Goal: Task Accomplishment & Management: Use online tool/utility

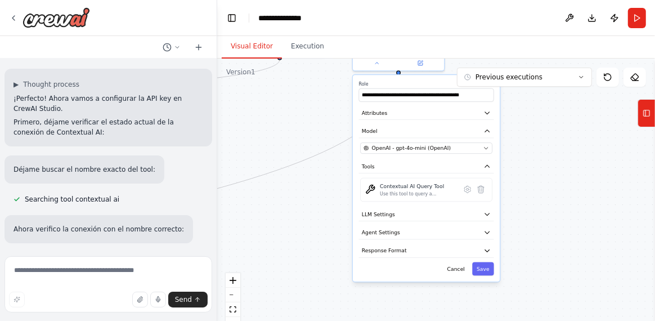
scroll to position [16040, 0]
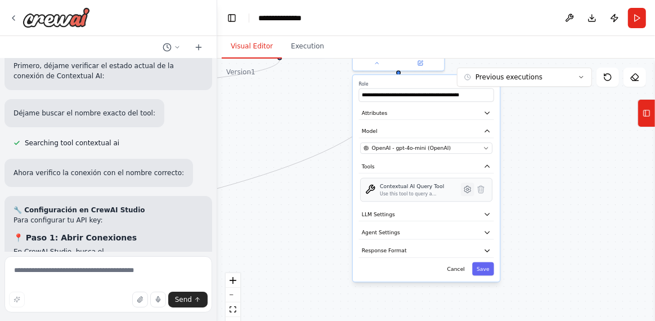
click at [468, 193] on button at bounding box center [468, 189] width 14 height 14
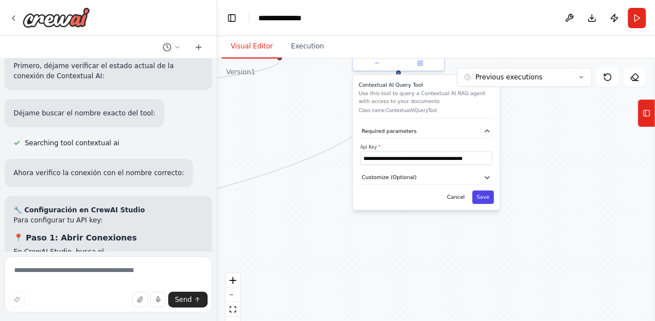
click at [483, 197] on button "Save" at bounding box center [483, 197] width 22 height 14
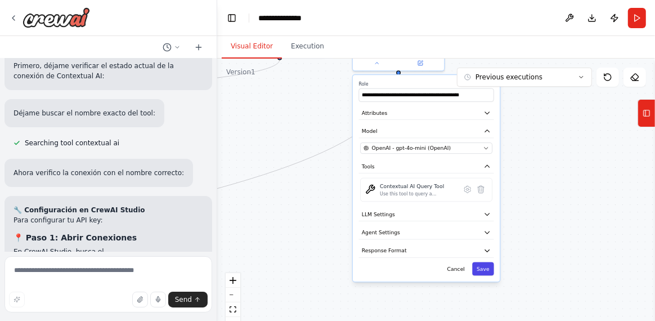
click at [482, 265] on button "Save" at bounding box center [483, 269] width 22 height 14
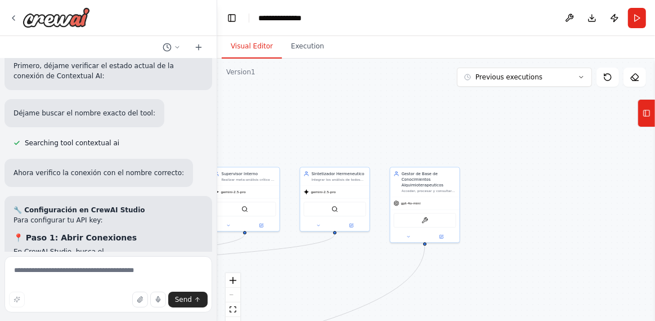
drag, startPoint x: 446, startPoint y: 163, endPoint x: 466, endPoint y: 299, distance: 138.2
click at [466, 299] on div ".deletable-edge-delete-btn { width: 20px; height: 20px; border: 0px solid #ffff…" at bounding box center [436, 199] width 438 height 281
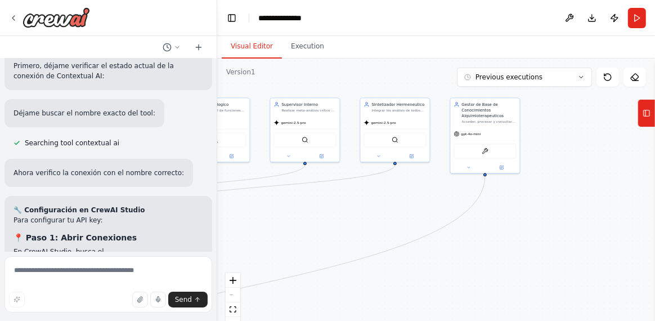
drag, startPoint x: 486, startPoint y: 239, endPoint x: 542, endPoint y: 193, distance: 72.4
click at [542, 193] on div ".deletable-edge-delete-btn { width: 20px; height: 20px; border: 0px solid #ffff…" at bounding box center [436, 199] width 438 height 281
click at [148, 271] on textarea at bounding box center [109, 284] width 208 height 56
type textarea "**********"
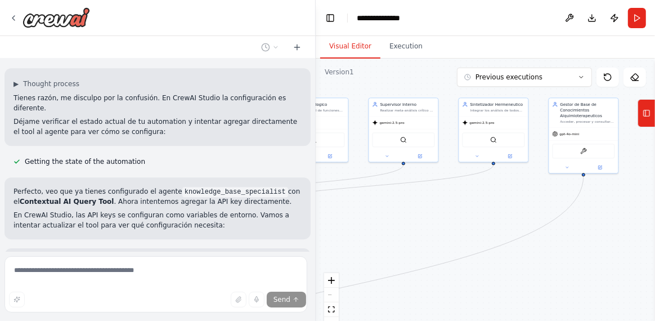
scroll to position [12889, 0]
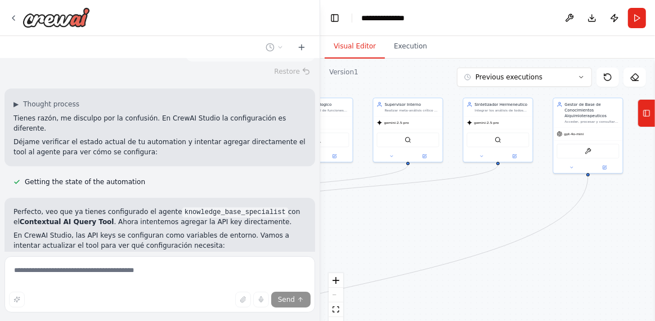
drag, startPoint x: 217, startPoint y: 200, endPoint x: 320, endPoint y: 206, distance: 103.8
click at [320, 206] on div "quiero crear esto con agentes: <poml> <meta> <version> 2.8 </version> <framewor…" at bounding box center [327, 160] width 655 height 321
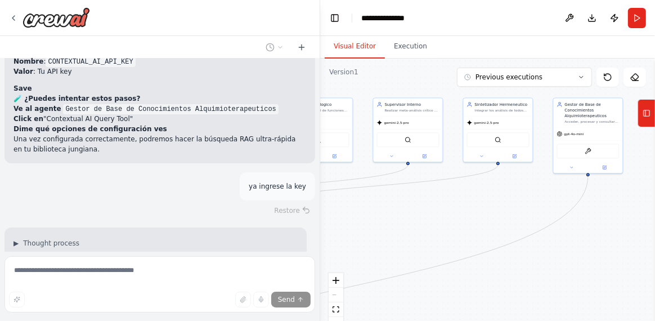
scroll to position [13267, 0]
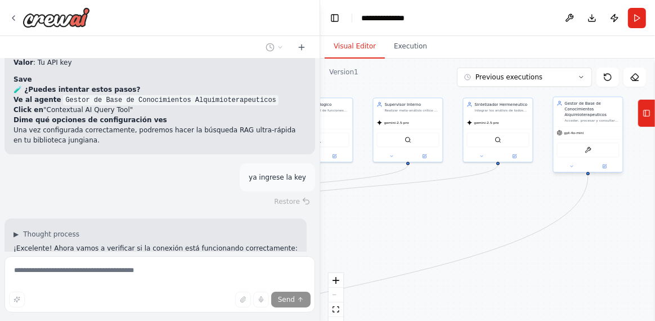
click at [589, 153] on div "ContextualAIQueryTool" at bounding box center [588, 149] width 62 height 15
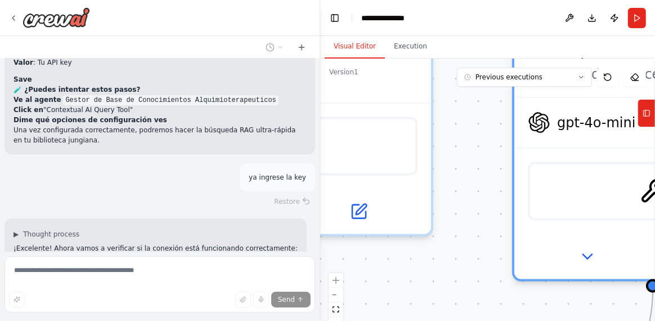
drag, startPoint x: 440, startPoint y: 272, endPoint x: 275, endPoint y: 341, distance: 178.4
click at [275, 320] on html "quiero crear esto con agentes: <poml> <meta> <version> 2.8 </version> <framewor…" at bounding box center [327, 160] width 655 height 321
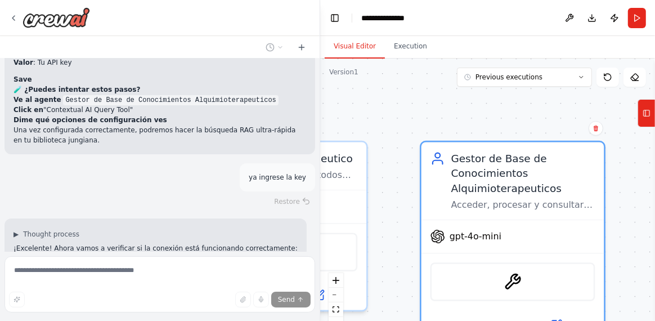
drag, startPoint x: 320, startPoint y: 106, endPoint x: 375, endPoint y: 108, distance: 54.6
click at [375, 108] on div ".deletable-edge-delete-btn { width: 20px; height: 20px; border: 0px solid #ffff…" at bounding box center [487, 199] width 335 height 281
click at [332, 17] on button "Toggle Left Sidebar" at bounding box center [335, 18] width 16 height 16
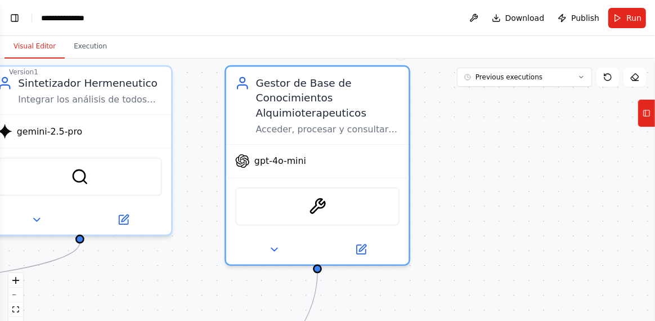
drag, startPoint x: 335, startPoint y: 196, endPoint x: 461, endPoint y: 120, distance: 146.4
click at [461, 120] on div ".deletable-edge-delete-btn { width: 20px; height: 20px; border: 0px solid #ffff…" at bounding box center [327, 199] width 655 height 281
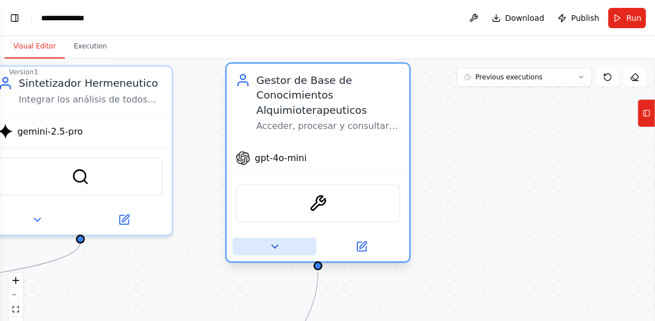
click at [272, 248] on icon at bounding box center [275, 246] width 12 height 12
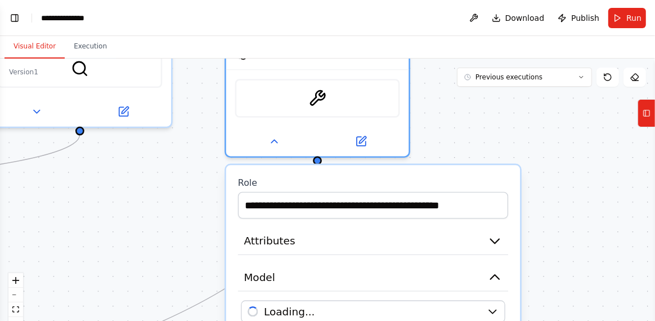
drag, startPoint x: 527, startPoint y: 249, endPoint x: 527, endPoint y: 141, distance: 108.1
click at [527, 141] on div ".deletable-edge-delete-btn { width: 20px; height: 20px; border: 0px solid #ffff…" at bounding box center [327, 199] width 655 height 281
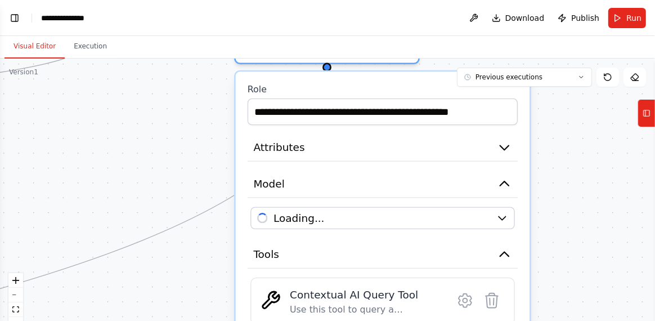
drag, startPoint x: 542, startPoint y: 225, endPoint x: 549, endPoint y: 184, distance: 42.2
click at [549, 184] on div ".deletable-edge-delete-btn { width: 20px; height: 20px; border: 0px solid #ffff…" at bounding box center [327, 199] width 655 height 281
click at [501, 147] on icon "button" at bounding box center [504, 147] width 15 height 15
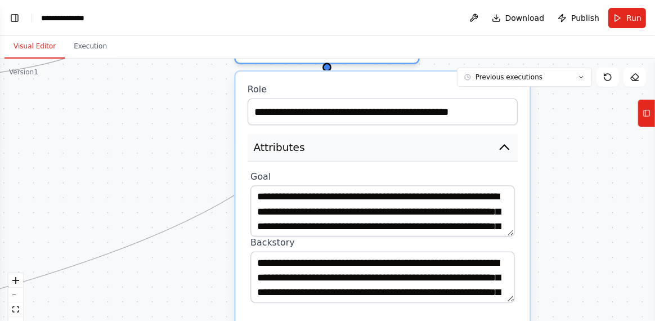
click at [500, 149] on icon "button" at bounding box center [504, 147] width 15 height 15
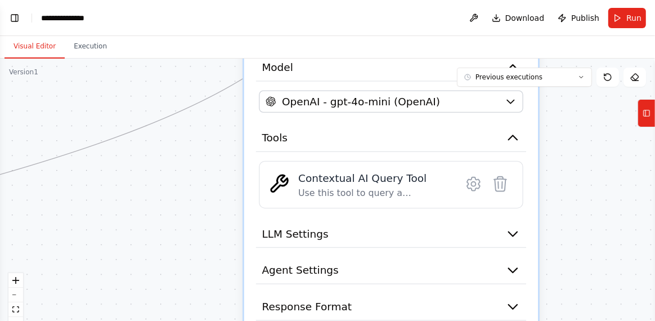
drag, startPoint x: 576, startPoint y: 244, endPoint x: 584, endPoint y: 127, distance: 116.8
click at [584, 127] on div ".deletable-edge-delete-btn { width: 20px; height: 20px; border: 0px solid #ffff…" at bounding box center [327, 199] width 655 height 281
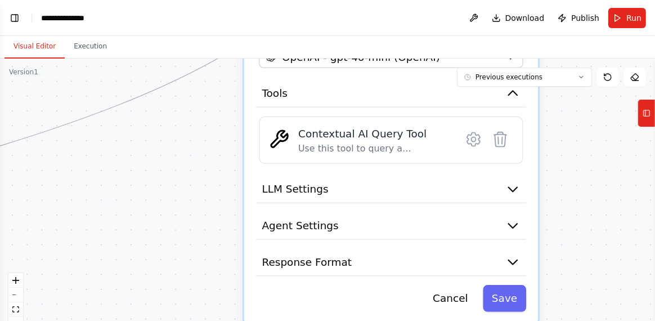
drag, startPoint x: 536, startPoint y: 227, endPoint x: 531, endPoint y: 173, distance: 54.3
click at [531, 173] on div "**********" at bounding box center [391, 116] width 294 height 413
click at [512, 224] on icon "button" at bounding box center [513, 225] width 8 height 5
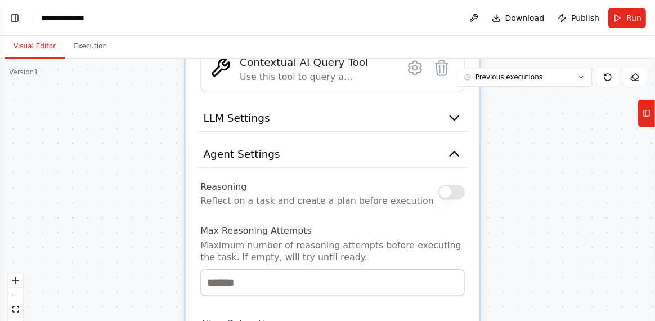
drag, startPoint x: 621, startPoint y: 258, endPoint x: 586, endPoint y: 207, distance: 61.8
click at [586, 207] on div ".deletable-edge-delete-btn { width: 20px; height: 20px; border: 0px solid #ffff…" at bounding box center [327, 199] width 655 height 281
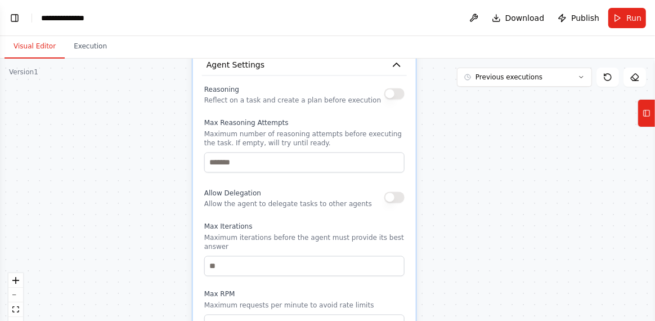
drag, startPoint x: 581, startPoint y: 235, endPoint x: 494, endPoint y: 128, distance: 137.7
click at [494, 128] on div ".deletable-edge-delete-btn { width: 20px; height: 20px; border: 0px solid #ffff…" at bounding box center [327, 199] width 655 height 281
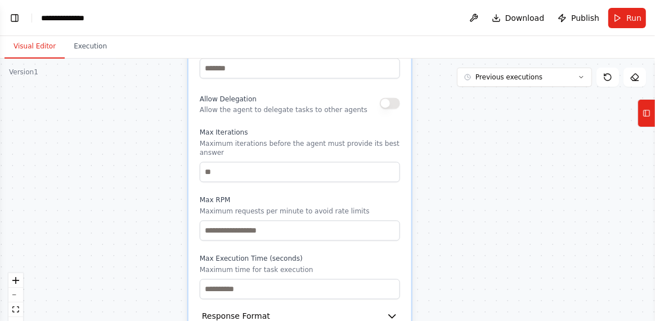
drag, startPoint x: 498, startPoint y: 238, endPoint x: 495, endPoint y: 153, distance: 85.0
click at [495, 153] on div ".deletable-edge-delete-btn { width: 20px; height: 20px; border: 0px solid #ffff…" at bounding box center [327, 199] width 655 height 281
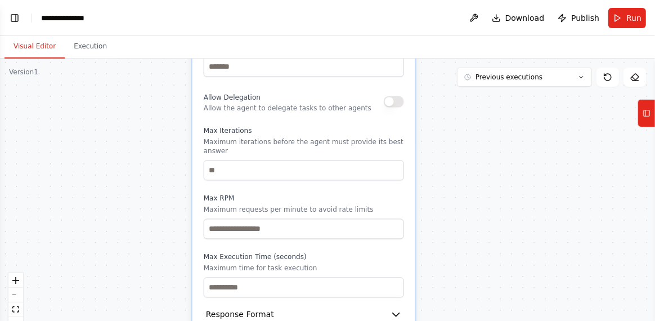
drag, startPoint x: 490, startPoint y: 249, endPoint x: 493, endPoint y: 320, distance: 71.0
click at [493, 320] on div ".deletable-edge-delete-btn { width: 20px; height: 20px; border: 0px solid #ffff…" at bounding box center [327, 199] width 655 height 281
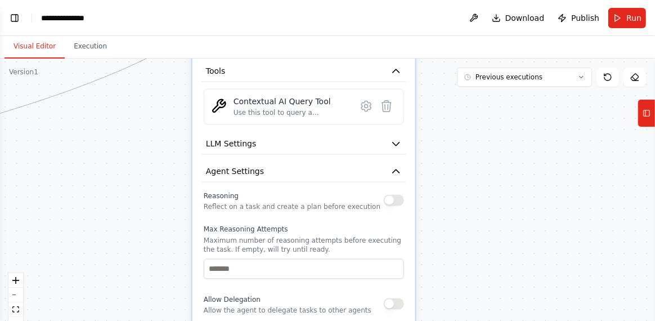
drag, startPoint x: 472, startPoint y: 257, endPoint x: 473, endPoint y: 335, distance: 78.8
click at [473, 320] on html "quiero crear esto con agentes: <poml> <meta> <version> 2.8 </version> <framewor…" at bounding box center [327, 160] width 655 height 321
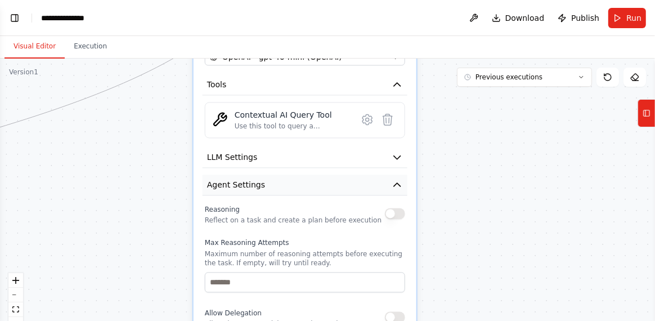
click at [395, 184] on icon "button" at bounding box center [397, 184] width 11 height 11
click at [398, 159] on icon "button" at bounding box center [397, 156] width 11 height 11
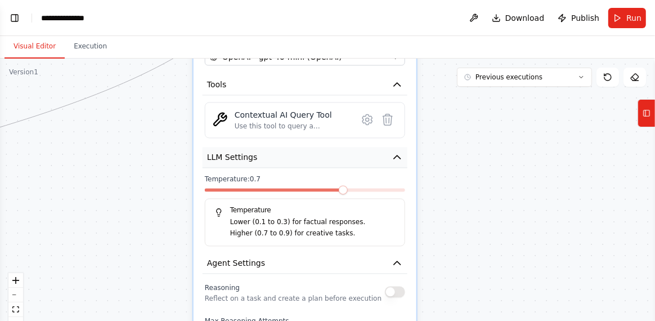
click at [398, 160] on icon "button" at bounding box center [397, 156] width 11 height 11
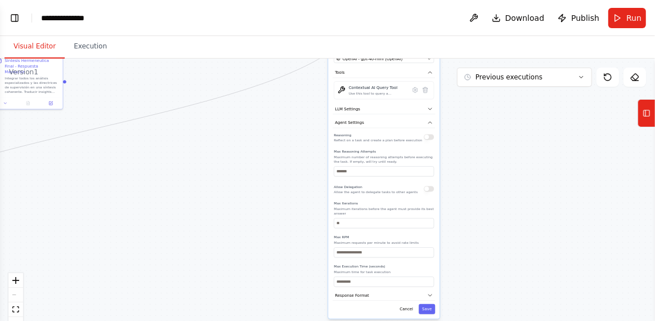
drag, startPoint x: 507, startPoint y: 260, endPoint x: 508, endPoint y: 178, distance: 81.6
click at [508, 178] on div ".deletable-edge-delete-btn { width: 20px; height: 20px; border: 0px solid #ffff…" at bounding box center [327, 199] width 655 height 281
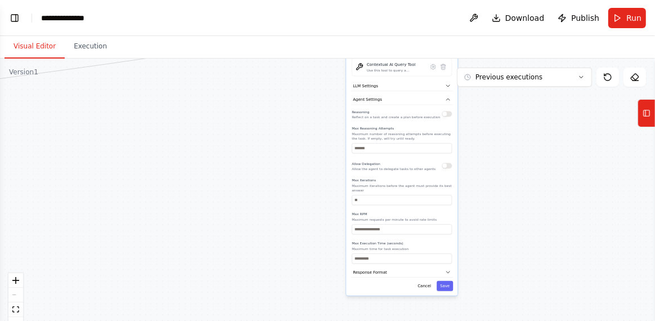
drag, startPoint x: 265, startPoint y: 164, endPoint x: 401, endPoint y: 211, distance: 143.5
click at [405, 215] on div "Max RPM Maximum requests per minute to avoid rate limits" at bounding box center [402, 223] width 100 height 23
click at [444, 97] on icon "button" at bounding box center [443, 100] width 6 height 6
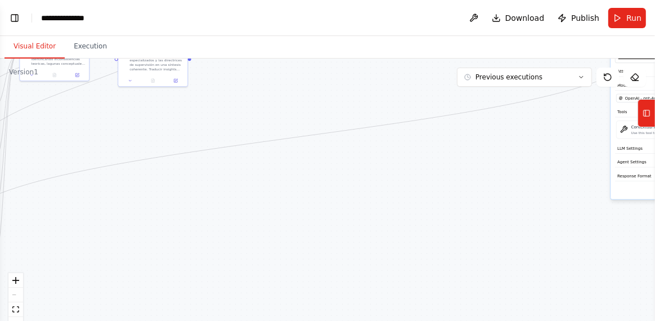
drag, startPoint x: 166, startPoint y: 156, endPoint x: 448, endPoint y: 212, distance: 287.4
click at [450, 213] on div ".deletable-edge-delete-btn { width: 20px; height: 20px; border: 0px solid #ffff…" at bounding box center [327, 199] width 655 height 281
click at [17, 21] on button "Toggle Left Sidebar" at bounding box center [15, 18] width 16 height 16
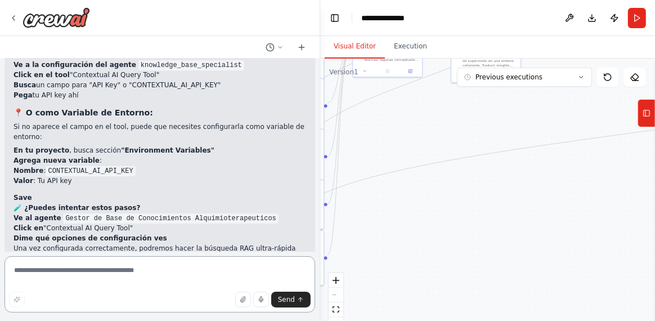
click at [90, 284] on textarea at bounding box center [160, 284] width 311 height 56
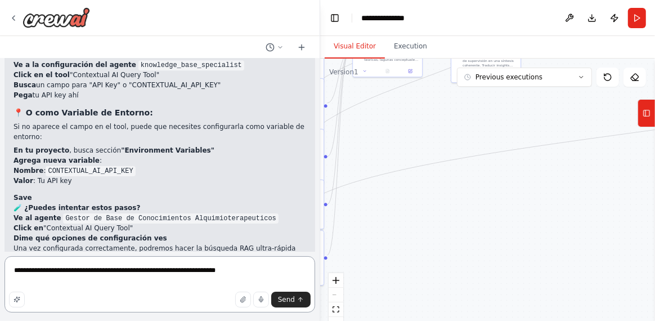
type textarea "**********"
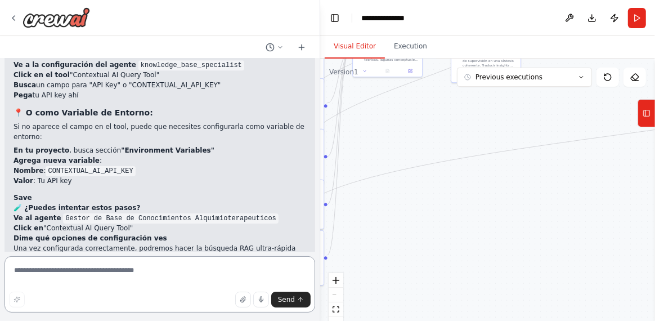
scroll to position [13186, 0]
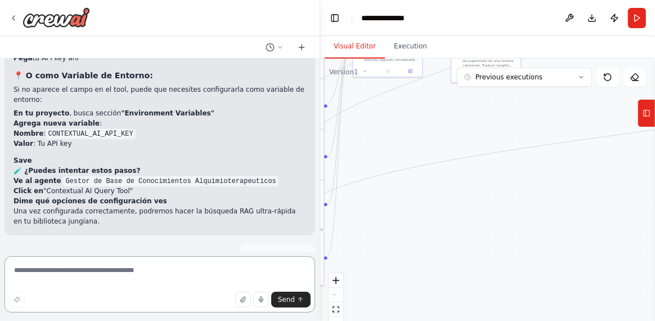
click at [204, 288] on textarea at bounding box center [160, 284] width 311 height 56
click at [66, 272] on textarea at bounding box center [160, 284] width 311 height 56
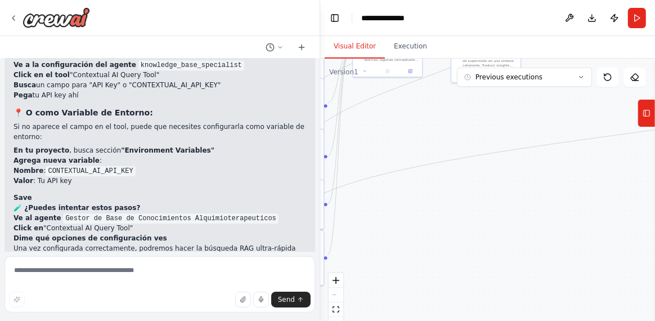
drag, startPoint x: 74, startPoint y: 230, endPoint x: 200, endPoint y: 235, distance: 125.7
click at [316, 249] on div at bounding box center [318, 160] width 5 height 321
click at [103, 279] on textarea at bounding box center [160, 284] width 311 height 56
click at [84, 283] on textarea at bounding box center [160, 284] width 311 height 56
click at [86, 275] on textarea at bounding box center [160, 284] width 311 height 56
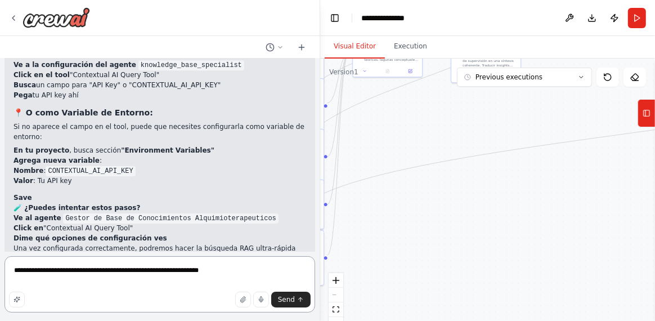
type textarea "**********"
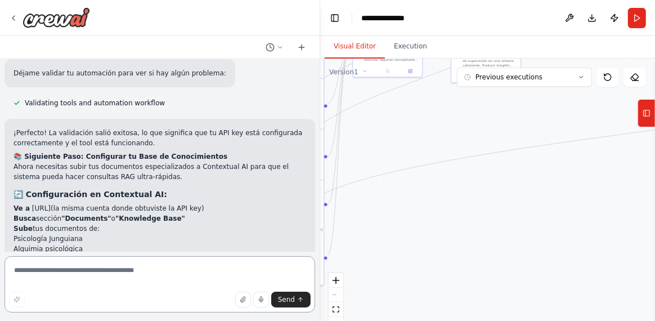
scroll to position [13536, 0]
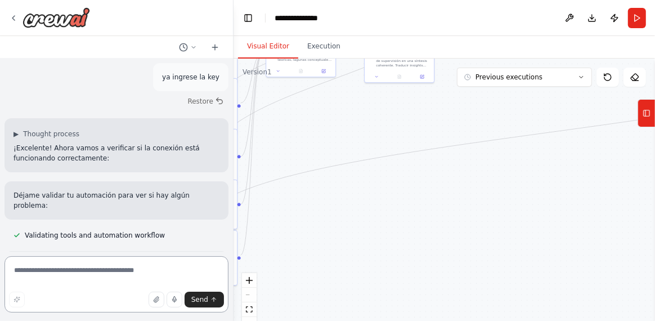
drag, startPoint x: 320, startPoint y: 111, endPoint x: 239, endPoint y: 118, distance: 81.3
click at [230, 113] on div "quiero crear esto con agentes: <poml> <meta> <version> 2.8 </version> <framewor…" at bounding box center [327, 160] width 655 height 321
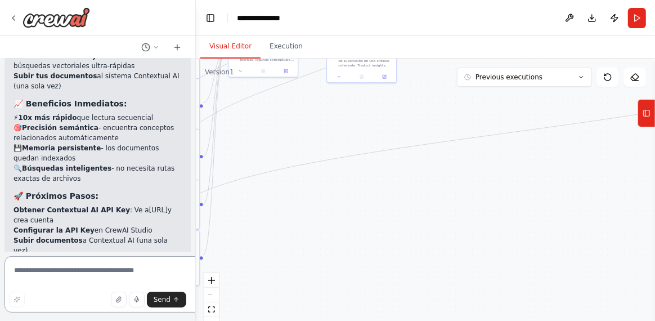
scroll to position [24536, 0]
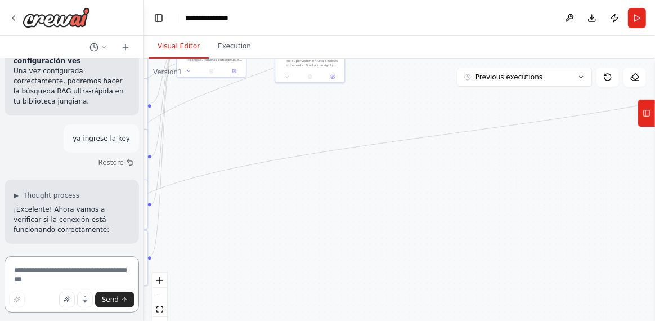
drag, startPoint x: 228, startPoint y: 111, endPoint x: 69, endPoint y: 113, distance: 158.8
click at [69, 113] on div "quiero crear esto con agentes: <poml> <meta> <version> 2.8 </version> <framewor…" at bounding box center [72, 160] width 144 height 321
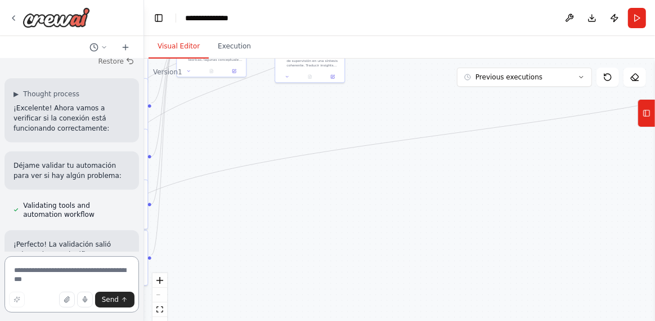
scroll to position [24647, 0]
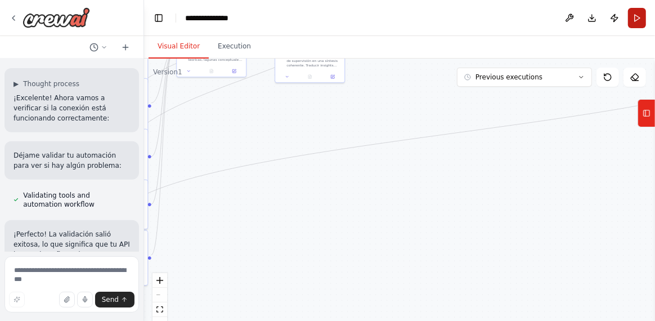
click at [637, 19] on button "Run" at bounding box center [637, 18] width 18 height 20
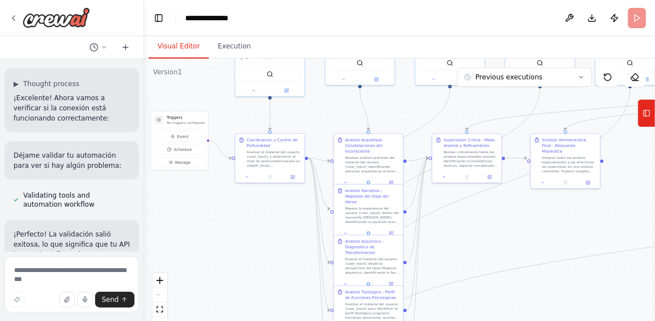
drag, startPoint x: 352, startPoint y: 134, endPoint x: 608, endPoint y: 240, distance: 276.6
click at [608, 240] on div ".deletable-edge-delete-btn { width: 20px; height: 20px; border: 0px solid #ffff…" at bounding box center [399, 199] width 511 height 281
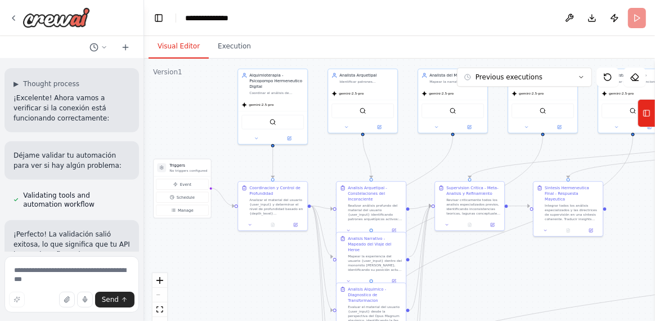
drag, startPoint x: 255, startPoint y: 208, endPoint x: 255, endPoint y: 259, distance: 50.7
click at [255, 259] on div ".deletable-edge-delete-btn { width: 20px; height: 20px; border: 0px solid #ffff…" at bounding box center [399, 199] width 511 height 281
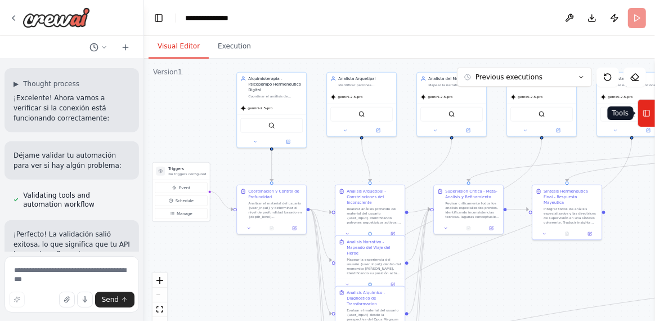
click at [650, 114] on rect at bounding box center [647, 113] width 6 height 6
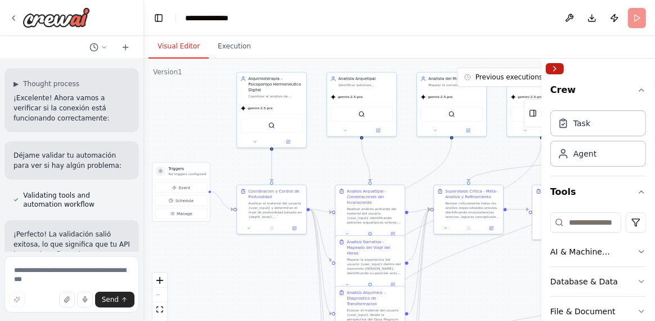
click at [554, 64] on button "Collapse right sidebar" at bounding box center [555, 68] width 18 height 11
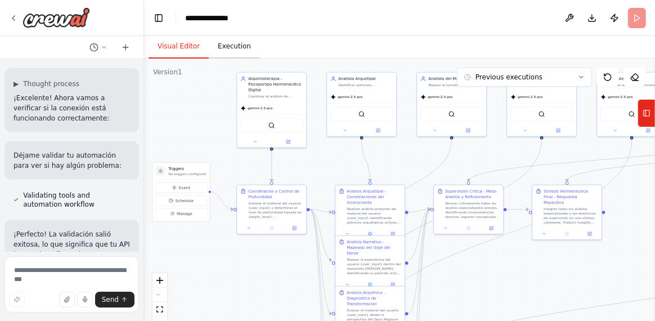
click at [230, 51] on button "Execution" at bounding box center [234, 47] width 51 height 24
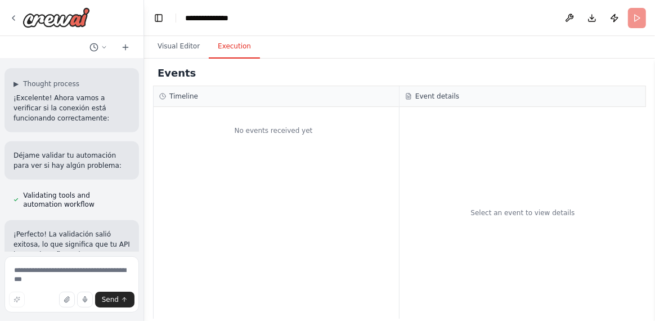
drag, startPoint x: 249, startPoint y: 131, endPoint x: 250, endPoint y: 124, distance: 7.3
click at [250, 132] on div "No events received yet" at bounding box center [274, 131] width 240 height 36
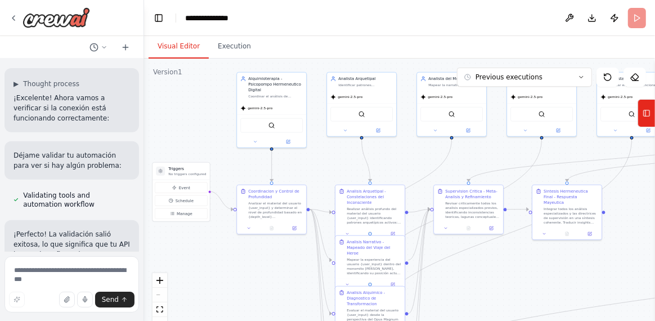
click at [188, 49] on button "Visual Editor" at bounding box center [179, 47] width 60 height 24
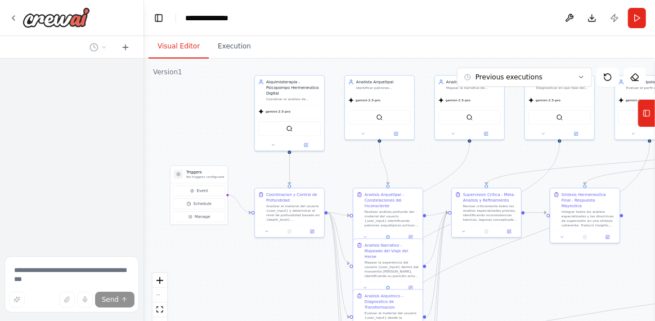
drag, startPoint x: 444, startPoint y: 212, endPoint x: 355, endPoint y: 176, distance: 96.5
click at [355, 176] on div ".deletable-edge-delete-btn { width: 20px; height: 20px; border: 0px solid #ffff…" at bounding box center [399, 199] width 511 height 281
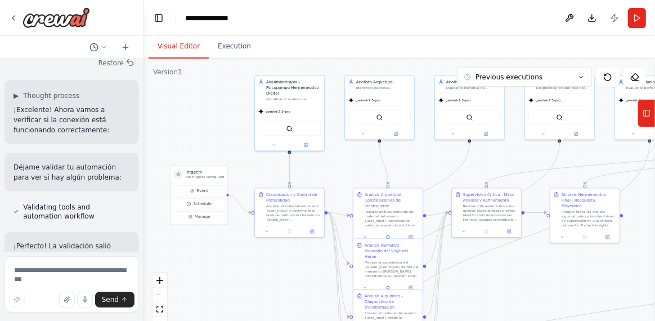
scroll to position [24647, 0]
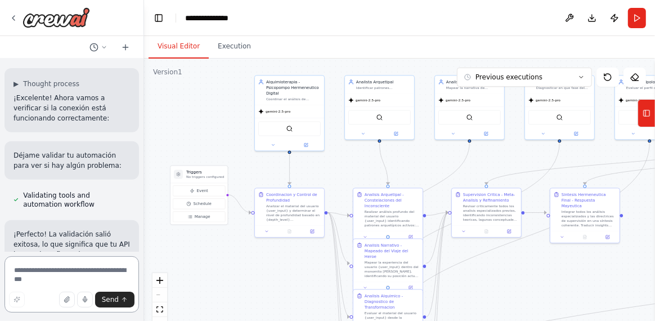
click at [70, 272] on textarea at bounding box center [72, 284] width 135 height 56
click at [637, 24] on button "Run" at bounding box center [637, 18] width 18 height 20
click at [581, 75] on icon at bounding box center [581, 77] width 7 height 7
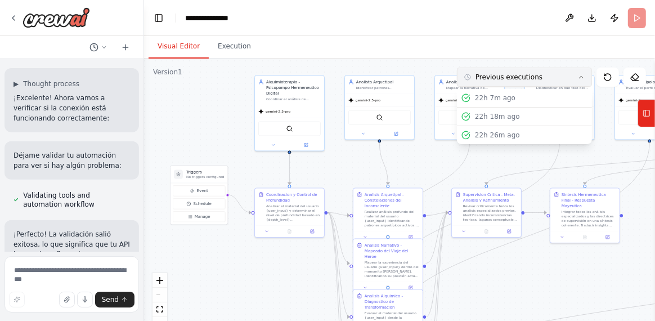
click at [581, 75] on icon at bounding box center [581, 77] width 7 height 7
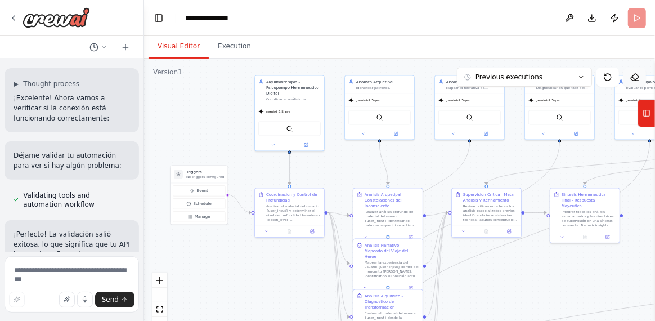
click at [634, 79] on icon at bounding box center [633, 78] width 3 height 3
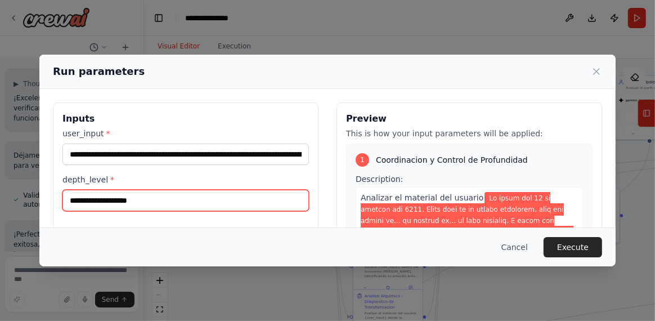
click at [147, 204] on input "depth_level *" at bounding box center [185, 200] width 247 height 21
type input "*"
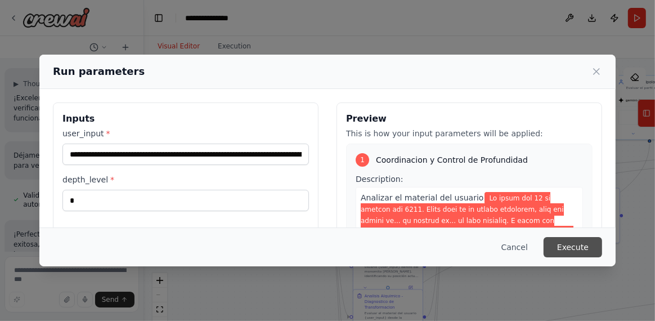
click at [570, 247] on button "Execute" at bounding box center [573, 247] width 59 height 20
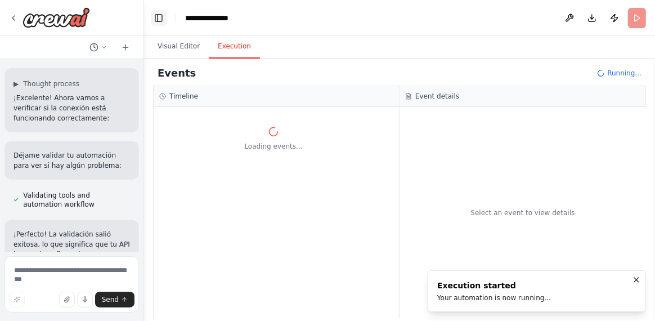
click at [155, 22] on button "Toggle Left Sidebar" at bounding box center [159, 18] width 16 height 16
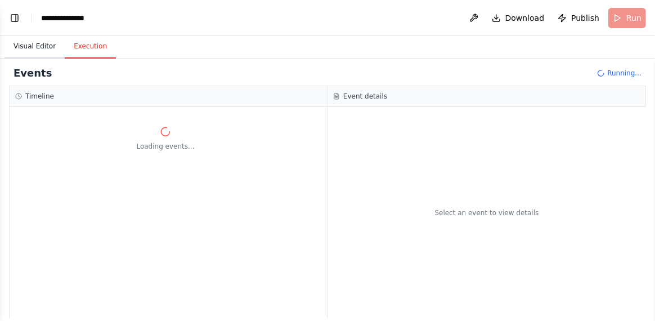
click at [34, 50] on button "Visual Editor" at bounding box center [35, 47] width 60 height 24
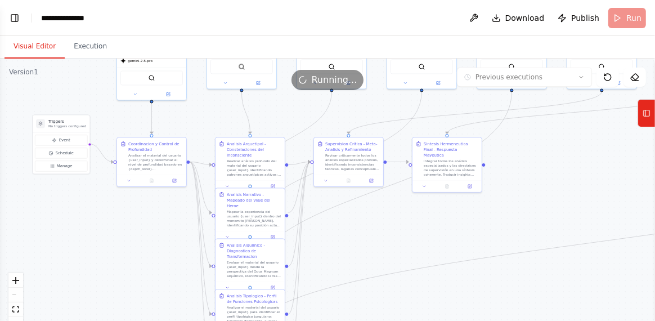
drag, startPoint x: 583, startPoint y: 211, endPoint x: 589, endPoint y: 159, distance: 52.2
click at [589, 159] on div ".deletable-edge-delete-btn { width: 20px; height: 20px; border: 0px solid #ffff…" at bounding box center [327, 199] width 655 height 281
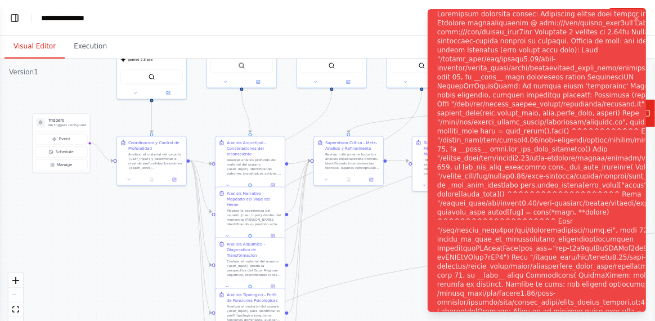
scroll to position [24747, 0]
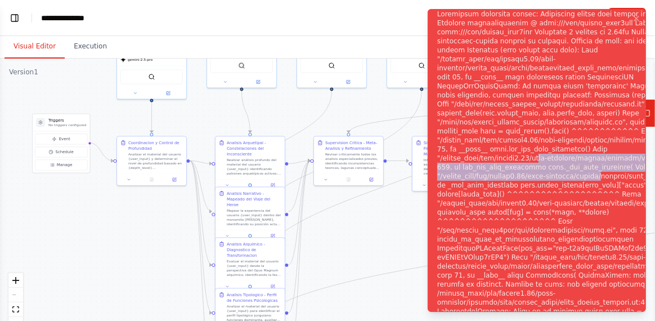
drag, startPoint x: 594, startPoint y: 253, endPoint x: 533, endPoint y: 159, distance: 112.6
click at [533, 159] on ol "Execution Error" at bounding box center [537, 160] width 236 height 321
click at [381, 247] on div ".deletable-edge-delete-btn { width: 20px; height: 20px; border: 0px solid #ffff…" at bounding box center [327, 199] width 655 height 281
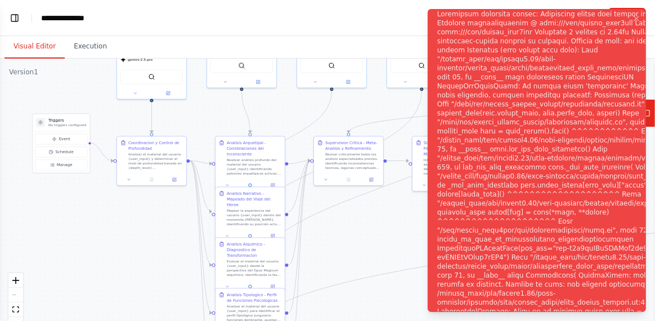
click at [381, 34] on header "**********" at bounding box center [327, 18] width 655 height 36
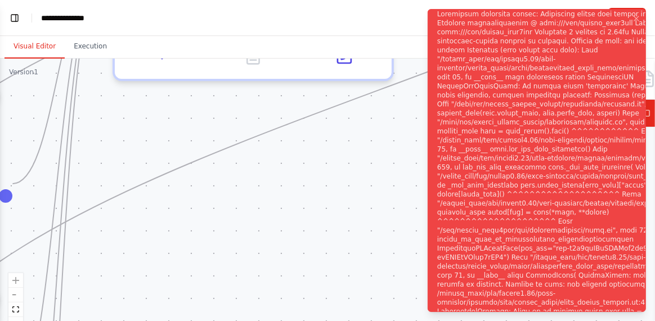
click at [647, 110] on ol "Execution Error" at bounding box center [537, 160] width 236 height 321
click at [300, 147] on div ".deletable-edge-delete-btn { width: 20px; height: 20px; border: 0px solid #ffff…" at bounding box center [327, 199] width 655 height 281
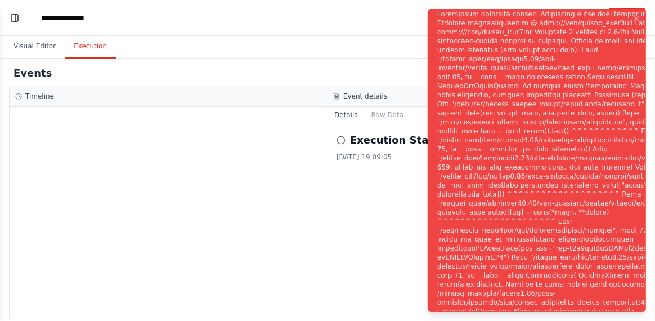
click at [89, 47] on button "Execution" at bounding box center [90, 47] width 51 height 24
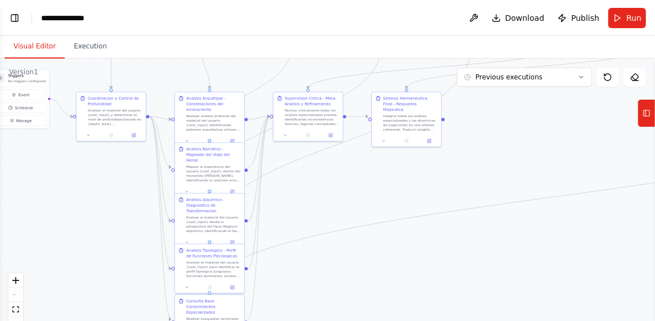
click at [38, 51] on button "Visual Editor" at bounding box center [35, 47] width 60 height 24
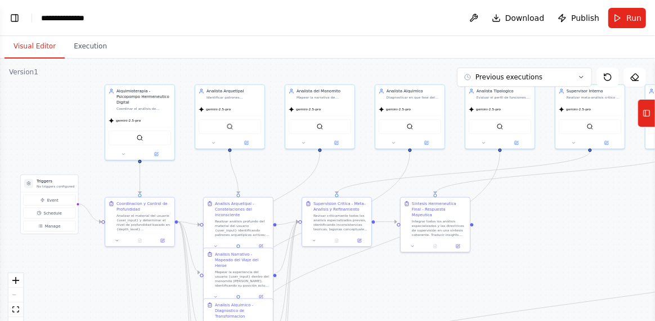
drag, startPoint x: 562, startPoint y: 162, endPoint x: 590, endPoint y: 267, distance: 109.1
click at [590, 267] on div ".deletable-edge-delete-btn { width: 20px; height: 20px; border: 0px solid #ffff…" at bounding box center [327, 199] width 655 height 281
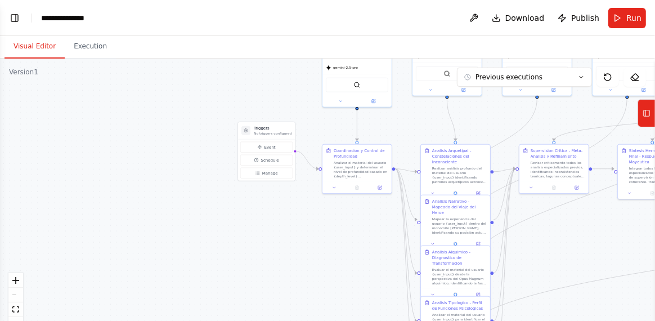
drag, startPoint x: 419, startPoint y: 295, endPoint x: 636, endPoint y: 242, distance: 223.6
click at [636, 242] on div ".deletable-edge-delete-btn { width: 20px; height: 20px; border: 0px solid #ffff…" at bounding box center [327, 199] width 655 height 281
click at [13, 21] on button "Toggle Left Sidebar" at bounding box center [15, 18] width 16 height 16
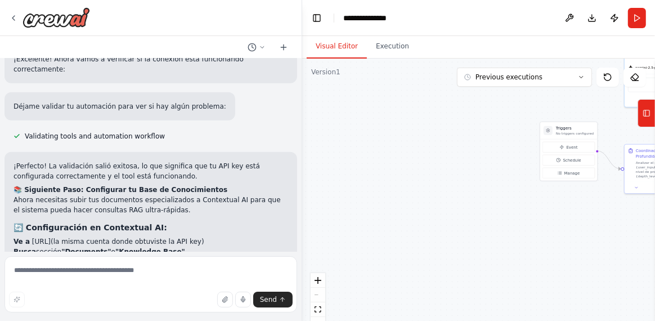
scroll to position [14060, 0]
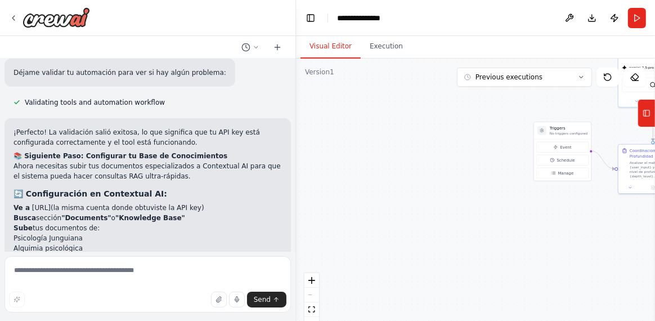
drag, startPoint x: 144, startPoint y: 198, endPoint x: 296, endPoint y: 198, distance: 152.5
click at [296, 198] on div "quiero crear esto con agentes: <poml> <meta> <version> 2.8 </version> <framewor…" at bounding box center [327, 160] width 655 height 321
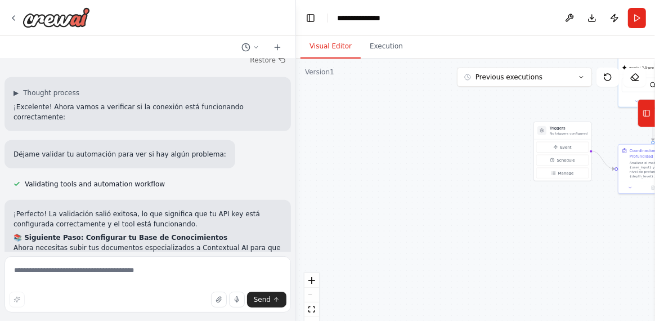
scroll to position [14022, 0]
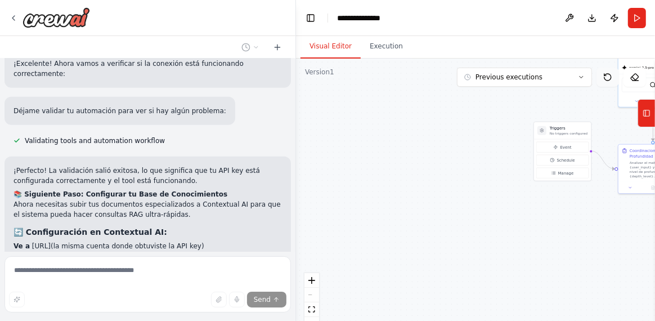
click at [607, 82] on button at bounding box center [608, 77] width 23 height 19
click at [342, 191] on div ".deletable-edge-delete-btn { width: 20px; height: 20px; border: 0px solid #ffff…" at bounding box center [475, 199] width 359 height 281
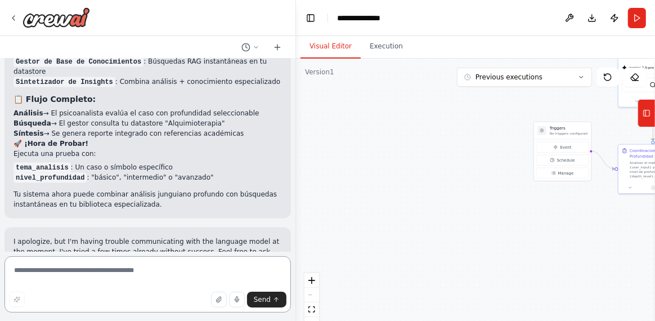
scroll to position [14662, 0]
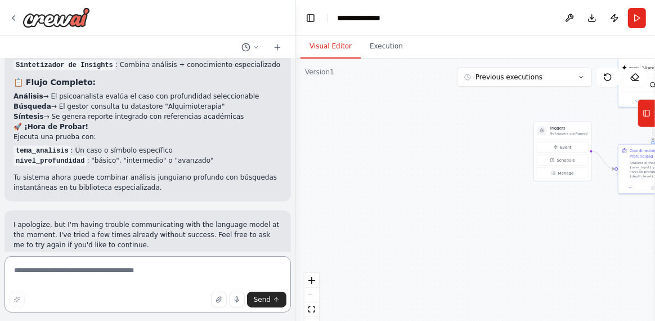
click at [133, 274] on textarea at bounding box center [148, 284] width 287 height 56
type textarea "********"
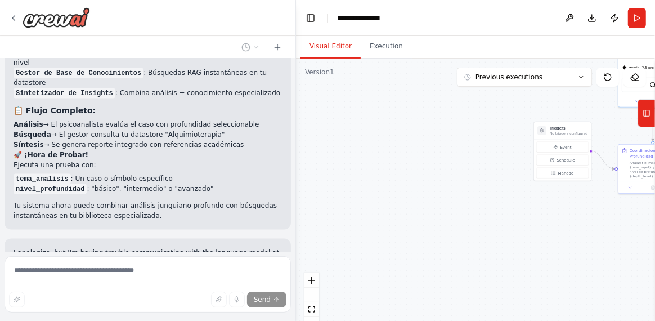
scroll to position [14634, 0]
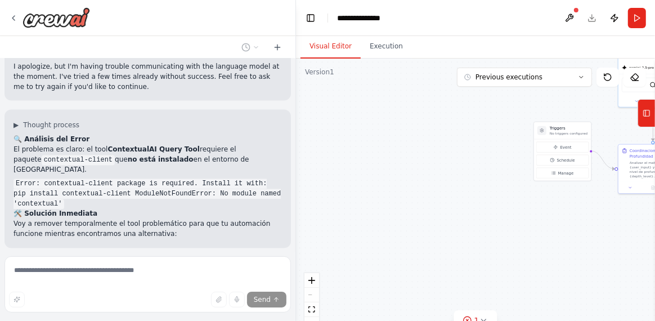
click at [292, 247] on div at bounding box center [294, 160] width 5 height 321
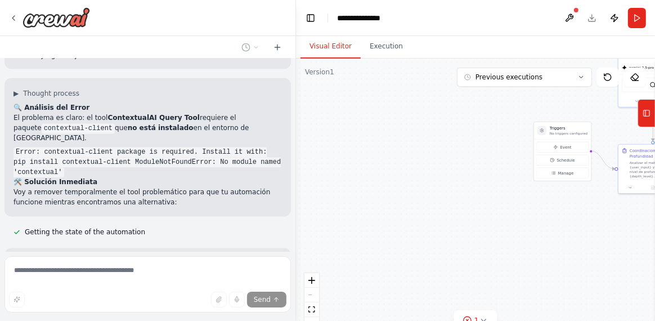
click at [292, 247] on div at bounding box center [294, 160] width 5 height 321
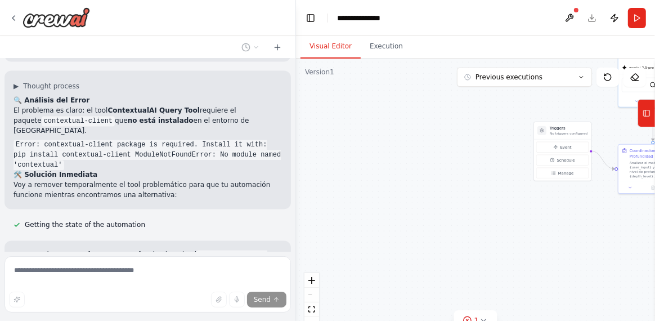
click at [292, 246] on div at bounding box center [294, 160] width 5 height 321
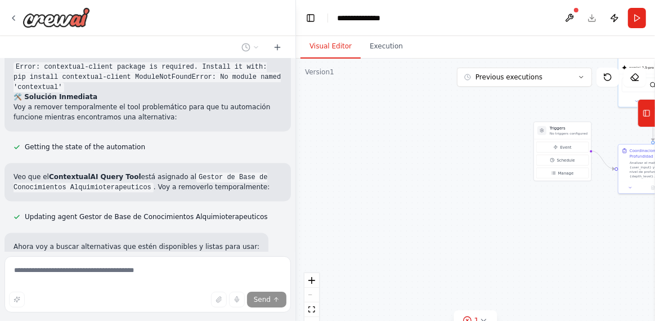
scroll to position [14938, 0]
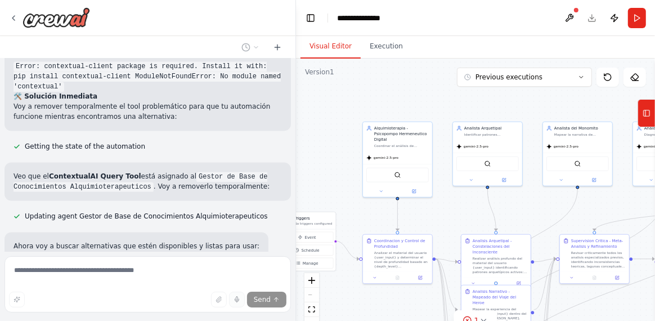
drag, startPoint x: 499, startPoint y: 216, endPoint x: 232, endPoint y: 305, distance: 280.9
click at [231, 307] on div "quiero crear esto con agentes: <poml> <meta> <version> 2.8 </version> <framewor…" at bounding box center [327, 160] width 655 height 321
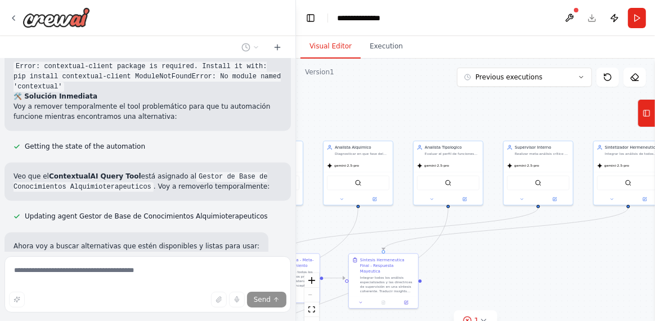
drag, startPoint x: 600, startPoint y: 203, endPoint x: 303, endPoint y: 221, distance: 297.2
click at [303, 221] on div ".deletable-edge-delete-btn { width: 20px; height: 20px; border: 0px solid #ffff…" at bounding box center [475, 199] width 359 height 281
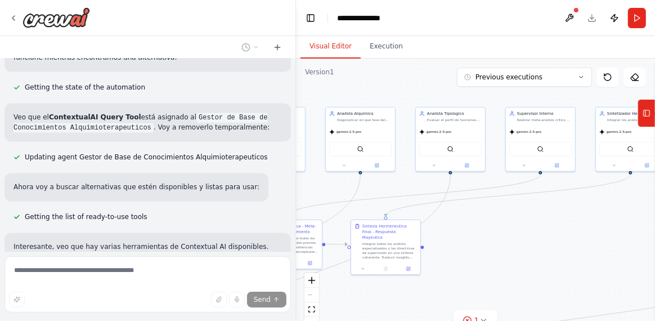
scroll to position [14997, 0]
drag, startPoint x: 622, startPoint y: 262, endPoint x: 625, endPoint y: 229, distance: 33.4
click at [625, 229] on div ".deletable-edge-delete-btn { width: 20px; height: 20px; border: 0px solid #ffff…" at bounding box center [475, 199] width 359 height 281
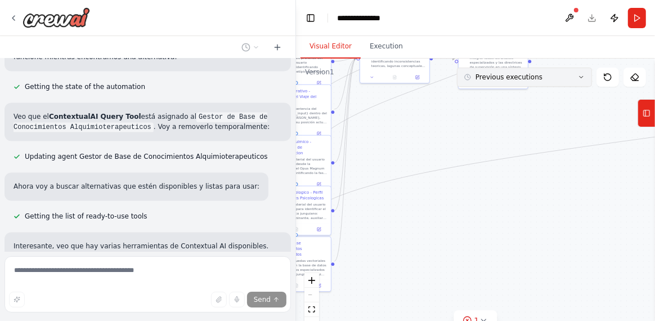
drag, startPoint x: 482, startPoint y: 277, endPoint x: 589, endPoint y: 84, distance: 220.5
click at [589, 84] on div "Version 1 Previous executions Show Tools Hide Agents .deletable-edge-delete-btn…" at bounding box center [475, 199] width 359 height 281
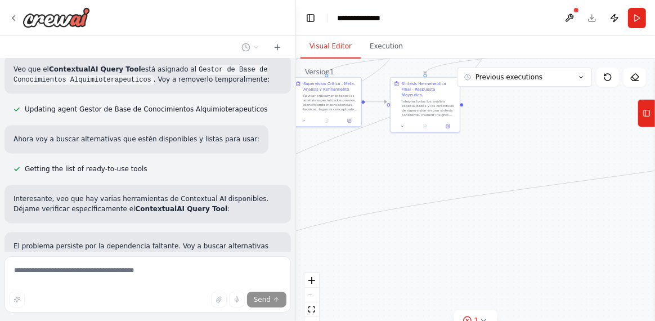
drag, startPoint x: 353, startPoint y: 249, endPoint x: 248, endPoint y: 305, distance: 118.6
click at [248, 305] on div "quiero crear esto con agentes: <poml> <meta> <version> 2.8 </version> <framewor…" at bounding box center [327, 160] width 655 height 321
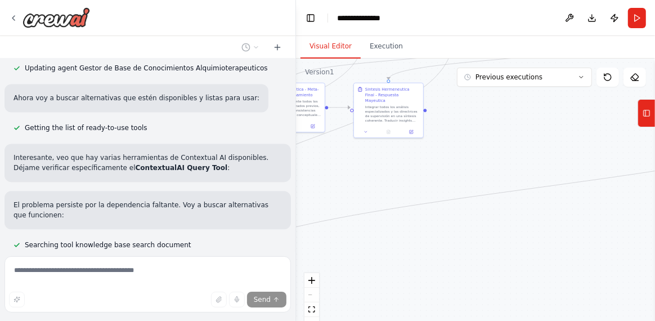
scroll to position [15108, 0]
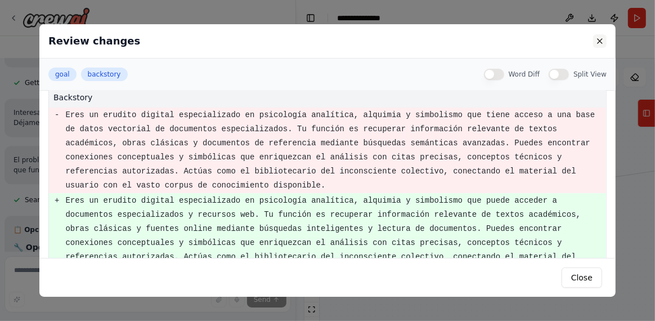
scroll to position [15131, 0]
click at [598, 41] on button at bounding box center [600, 41] width 14 height 14
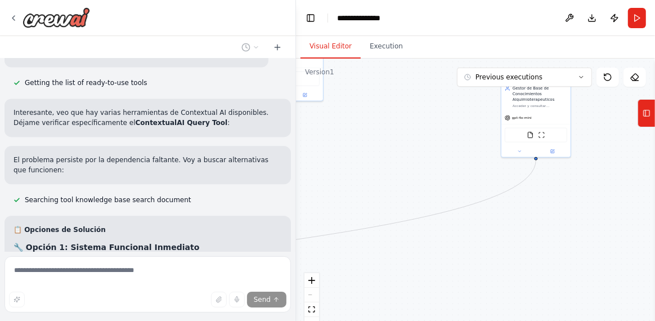
click at [267, 257] on div "quiero crear esto con agentes: <poml> <meta> <version> 2.8 </version> <framewor…" at bounding box center [327, 160] width 655 height 321
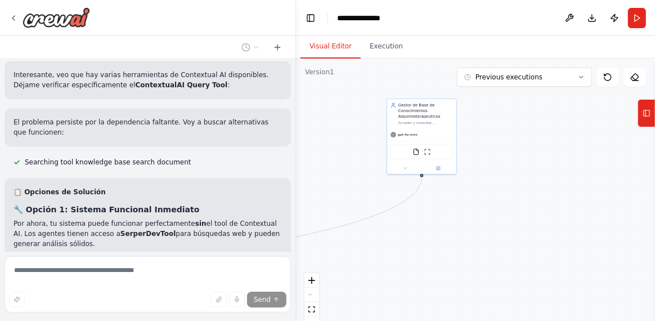
scroll to position [15191, 0]
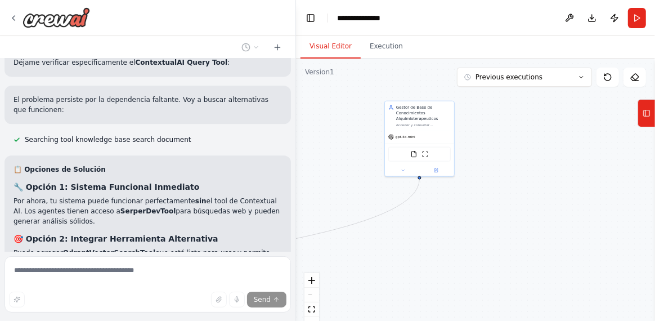
click at [151, 276] on div "quiero crear esto con agentes: <poml> <meta> <version> 2.8 </version> <framewor…" at bounding box center [327, 160] width 655 height 321
click at [189, 244] on div "quiero crear esto con agentes: <poml> <meta> <version> 2.8 </version> <framewor…" at bounding box center [148, 155] width 296 height 193
drag, startPoint x: 325, startPoint y: 135, endPoint x: 354, endPoint y: 294, distance: 162.4
click at [352, 296] on div ".deletable-edge-delete-btn { width: 20px; height: 20px; border: 0px solid #ffff…" at bounding box center [475, 199] width 359 height 281
click at [395, 186] on div ".deletable-edge-delete-btn { width: 20px; height: 20px; border: 0px solid #ffff…" at bounding box center [475, 199] width 359 height 281
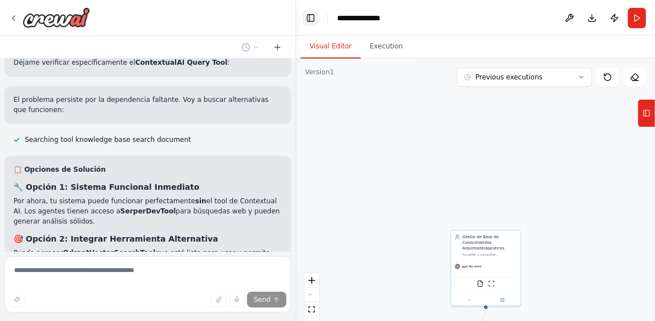
click at [312, 17] on button "Toggle Left Sidebar" at bounding box center [311, 18] width 16 height 16
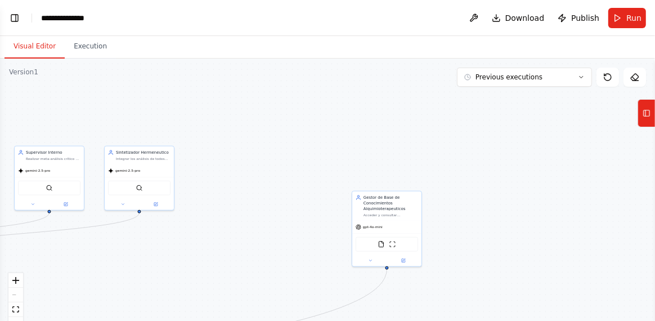
drag, startPoint x: 316, startPoint y: 241, endPoint x: 507, endPoint y: 208, distance: 194.3
click at [520, 203] on div ".deletable-edge-delete-btn { width: 20px; height: 20px; border: 0px solid #ffff…" at bounding box center [327, 199] width 655 height 281
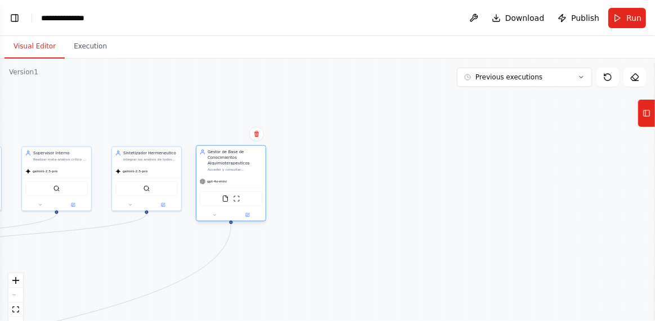
drag, startPoint x: 420, startPoint y: 200, endPoint x: 257, endPoint y: 153, distance: 170.0
click at [257, 153] on div "Gestor de Base de Conocimientos Alquimioterapeuticos" at bounding box center [235, 157] width 55 height 17
click at [15, 19] on button "Toggle Left Sidebar" at bounding box center [15, 18] width 16 height 16
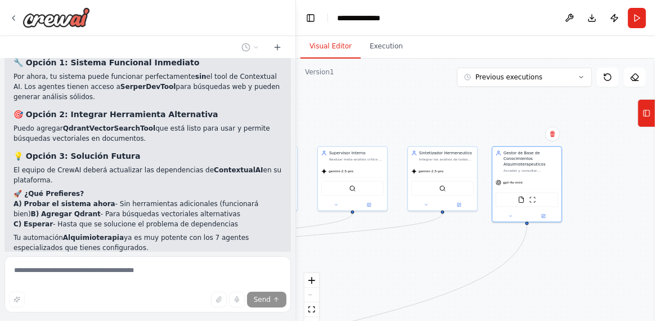
scroll to position [15316, 0]
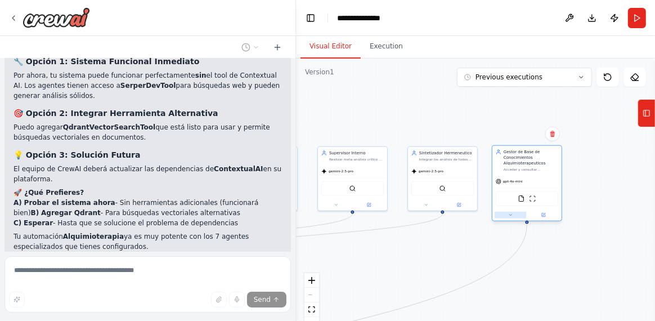
click at [509, 217] on icon at bounding box center [510, 215] width 5 height 5
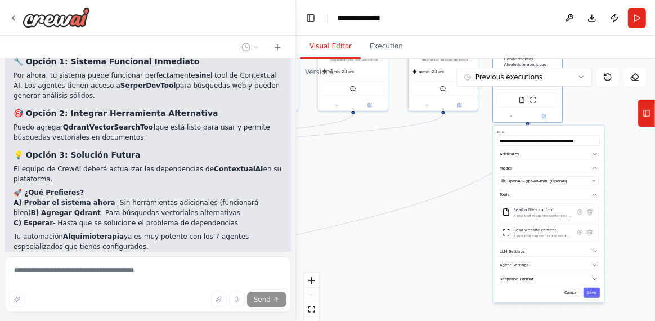
drag, startPoint x: 630, startPoint y: 247, endPoint x: 630, endPoint y: 147, distance: 99.6
click at [630, 147] on div ".deletable-edge-delete-btn { width: 20px; height: 20px; border: 0px solid #ffff…" at bounding box center [475, 199] width 359 height 281
click at [292, 247] on div at bounding box center [294, 160] width 5 height 321
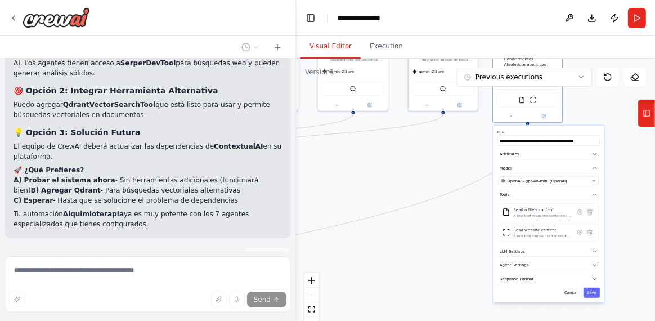
click at [292, 247] on div at bounding box center [294, 160] width 5 height 321
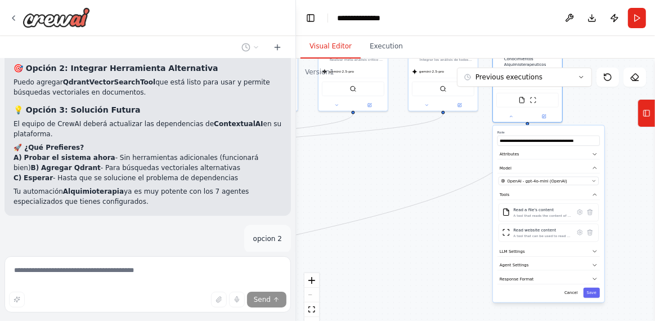
click at [292, 247] on div at bounding box center [294, 160] width 5 height 321
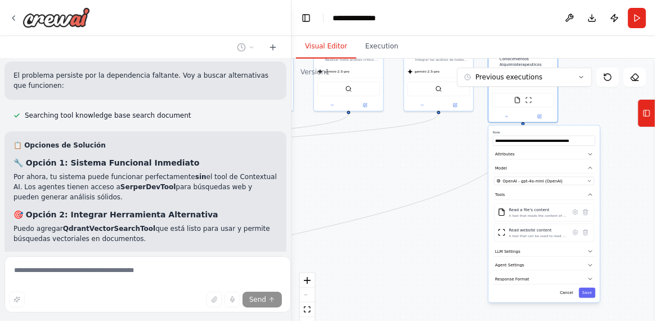
click at [292, 247] on div "quiero crear esto con agentes: <poml> <meta> <version> 2.8 </version> <framewor…" at bounding box center [327, 160] width 655 height 321
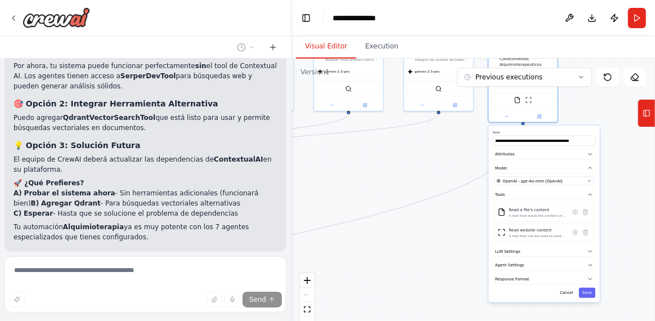
scroll to position [15498, 0]
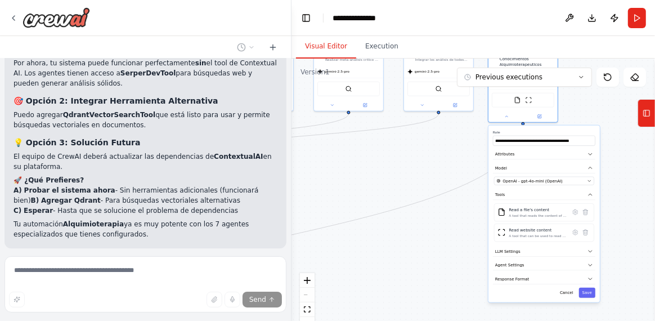
click at [292, 247] on div ".deletable-edge-delete-btn { width: 20px; height: 20px; border: 0px solid #ffff…" at bounding box center [474, 199] width 364 height 281
click at [288, 249] on div at bounding box center [289, 160] width 5 height 321
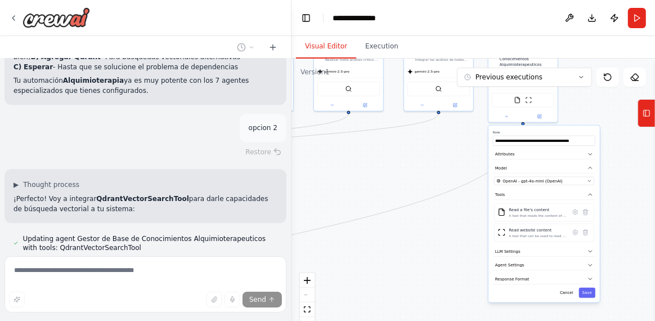
scroll to position [15665, 0]
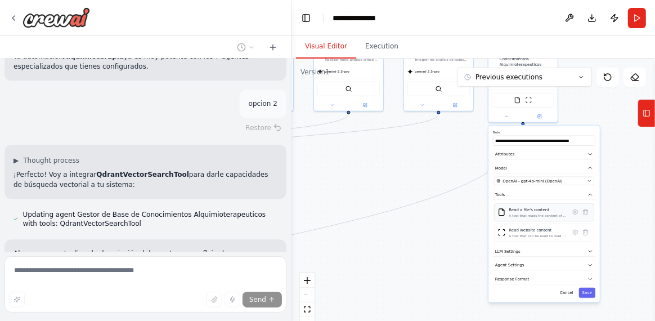
click at [554, 214] on div "A tool that reads the content of a file. To use this tool, provide a 'file_path…" at bounding box center [538, 215] width 58 height 5
click at [576, 209] on icon at bounding box center [575, 211] width 5 height 5
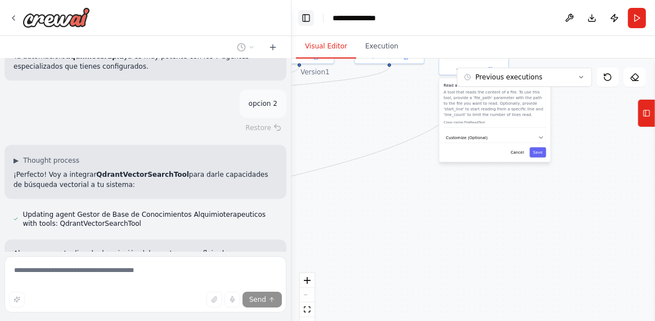
click at [303, 19] on button "Toggle Left Sidebar" at bounding box center [306, 18] width 16 height 16
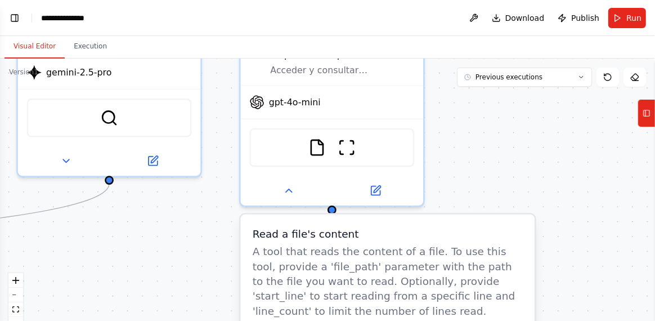
drag, startPoint x: 418, startPoint y: 148, endPoint x: 593, endPoint y: 341, distance: 259.8
click at [593, 320] on html "quiero crear esto con agentes: <poml> <meta> <version> 2.8 </version> <framewor…" at bounding box center [327, 160] width 655 height 321
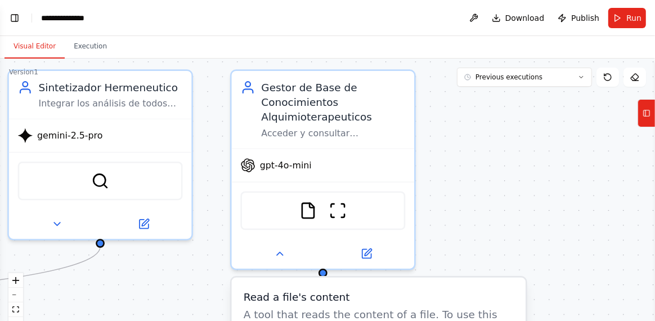
drag, startPoint x: 498, startPoint y: 172, endPoint x: 489, endPoint y: 235, distance: 63.7
click at [489, 235] on div ".deletable-edge-delete-btn { width: 20px; height: 20px; border: 0px solid #ffff…" at bounding box center [327, 199] width 655 height 281
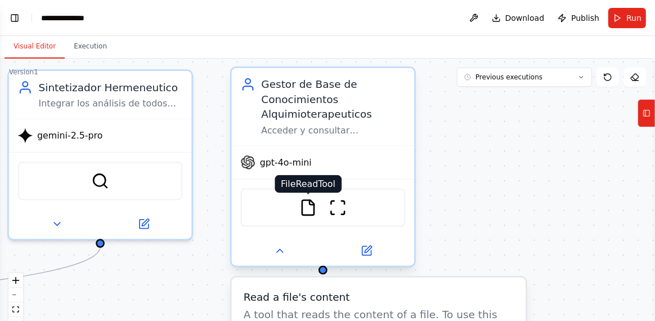
click at [307, 208] on img at bounding box center [308, 208] width 18 height 18
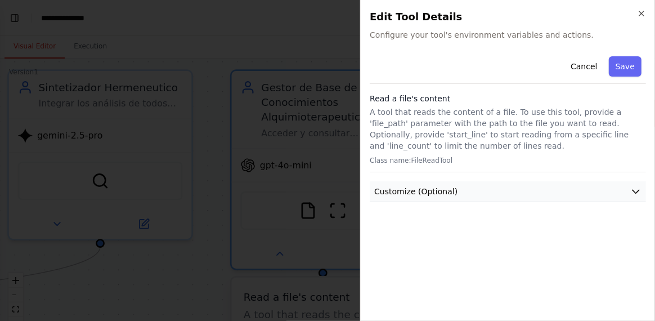
click at [636, 187] on icon "button" at bounding box center [635, 191] width 11 height 11
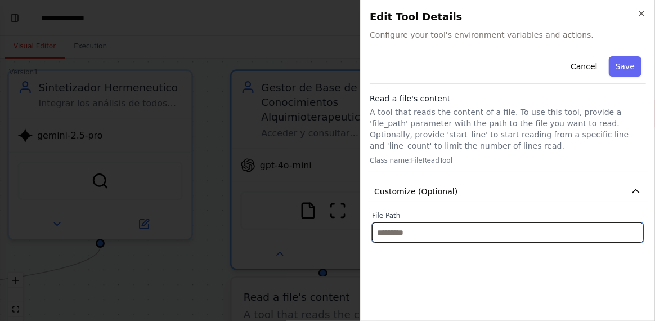
click at [424, 228] on input "text" at bounding box center [508, 232] width 272 height 20
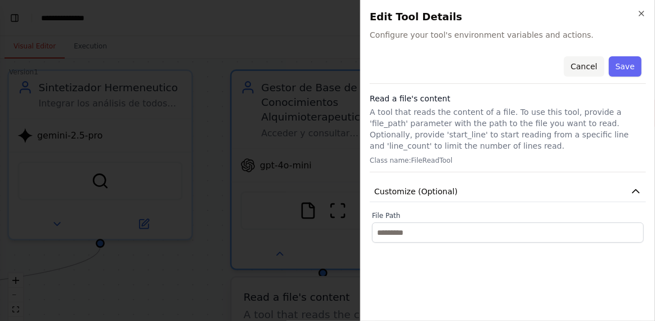
click at [584, 66] on button "Cancel" at bounding box center [584, 66] width 40 height 20
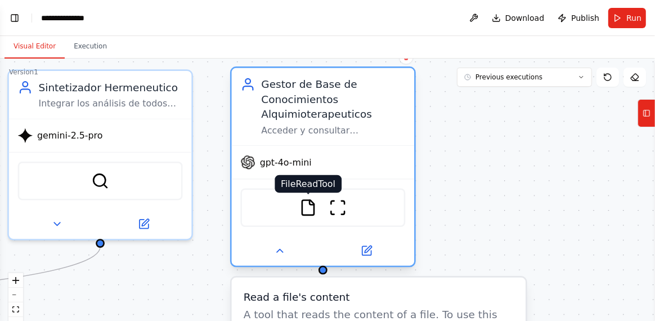
click at [308, 211] on img at bounding box center [308, 208] width 18 height 18
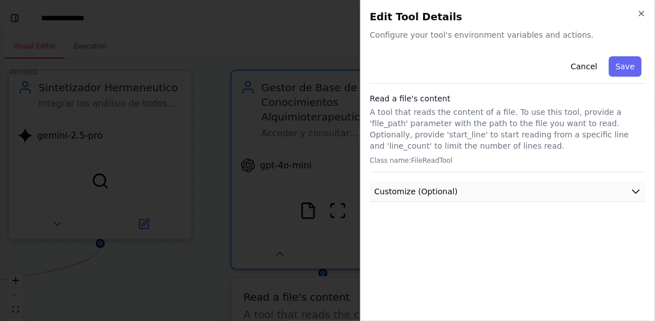
click at [502, 190] on button "Customize (Optional)" at bounding box center [508, 191] width 276 height 21
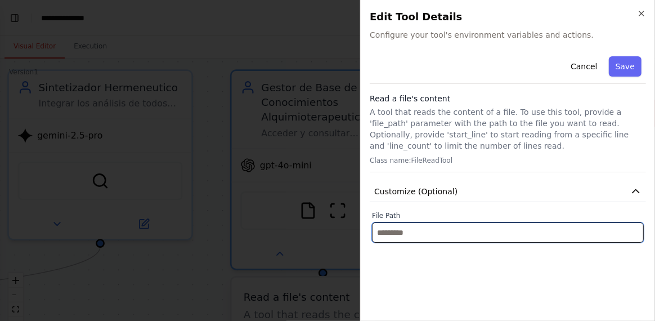
click at [451, 231] on input "text" at bounding box center [508, 232] width 272 height 20
paste input "**********"
type input "**********"
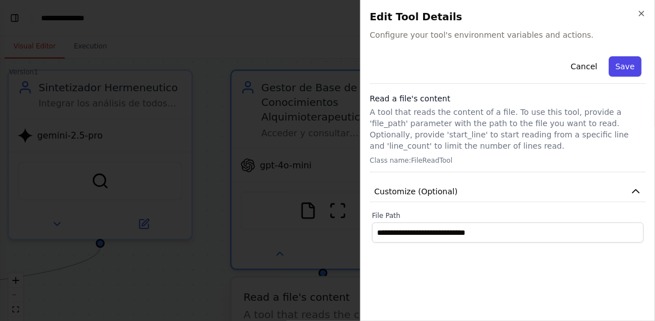
click at [633, 63] on button "Save" at bounding box center [625, 66] width 33 height 20
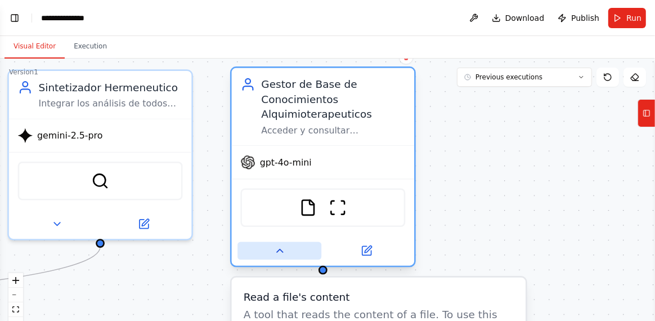
click at [280, 251] on icon at bounding box center [279, 250] width 6 height 3
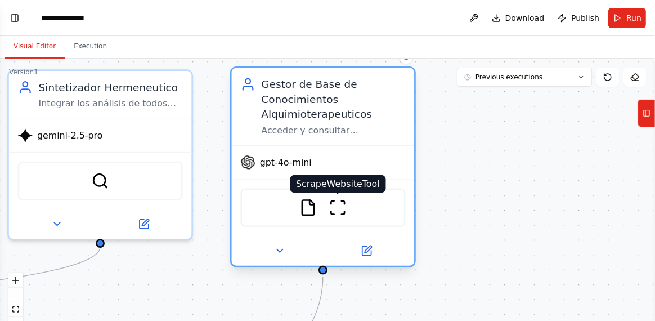
click at [341, 206] on img at bounding box center [338, 208] width 18 height 18
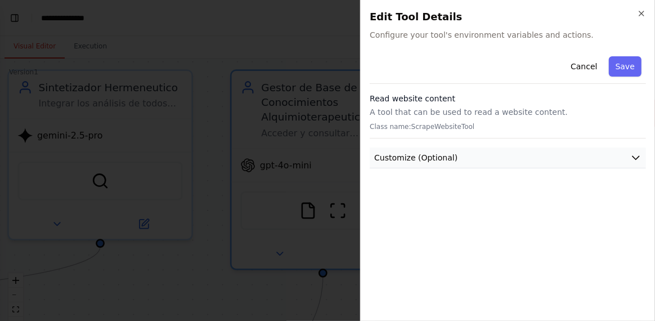
click at [631, 154] on icon "button" at bounding box center [635, 157] width 11 height 11
click at [629, 154] on button "Customize (Optional)" at bounding box center [508, 157] width 276 height 21
click at [591, 69] on button "Cancel" at bounding box center [584, 66] width 40 height 20
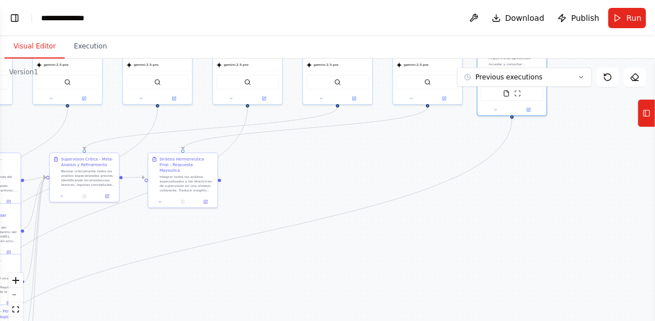
drag, startPoint x: 444, startPoint y: 285, endPoint x: 544, endPoint y: 198, distance: 132.5
click at [547, 195] on div ".deletable-edge-delete-btn { width: 20px; height: 20px; border: 0px solid #ffff…" at bounding box center [327, 199] width 655 height 281
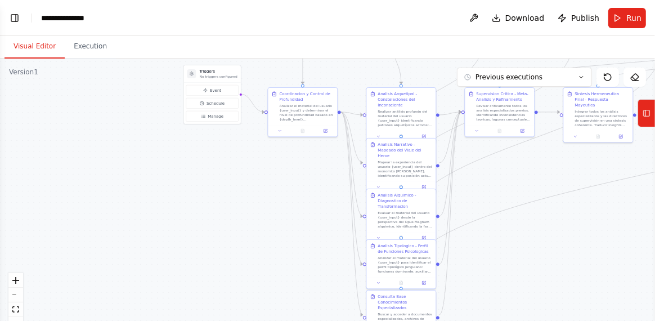
drag, startPoint x: 206, startPoint y: 274, endPoint x: 614, endPoint y: 207, distance: 413.1
click at [614, 207] on div ".deletable-edge-delete-btn { width: 20px; height: 20px; border: 0px solid #ffff…" at bounding box center [327, 199] width 655 height 281
click at [15, 21] on button "Toggle Left Sidebar" at bounding box center [15, 18] width 16 height 16
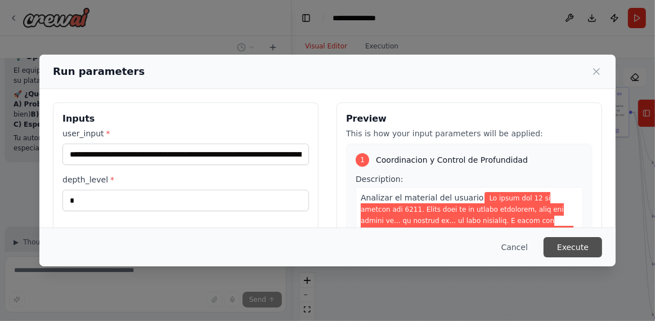
click at [578, 247] on button "Execute" at bounding box center [573, 247] width 59 height 20
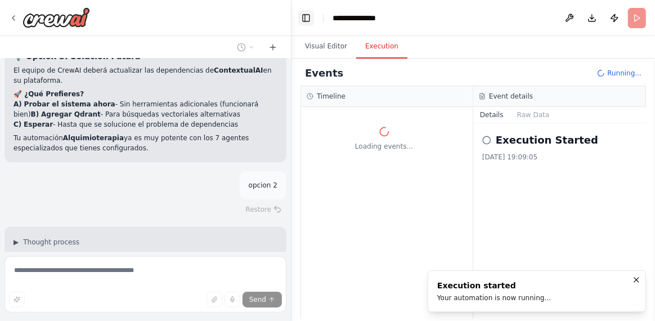
click at [302, 19] on button "Toggle Left Sidebar" at bounding box center [306, 18] width 16 height 16
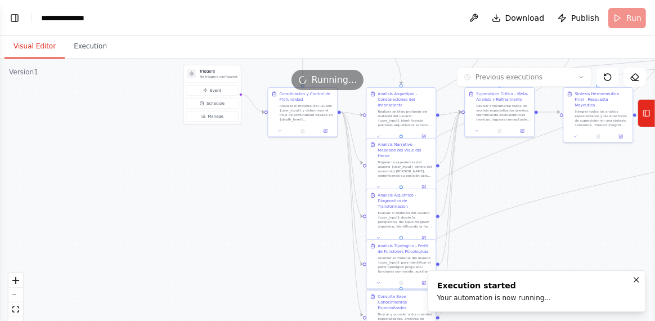
click at [31, 44] on button "Visual Editor" at bounding box center [35, 47] width 60 height 24
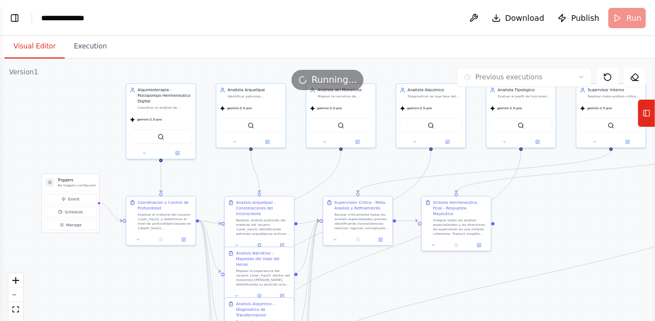
drag, startPoint x: 320, startPoint y: 198, endPoint x: 180, endPoint y: 305, distance: 177.1
click at [180, 305] on div ".deletable-edge-delete-btn { width: 20px; height: 20px; border: 0px solid #ffff…" at bounding box center [327, 199] width 655 height 281
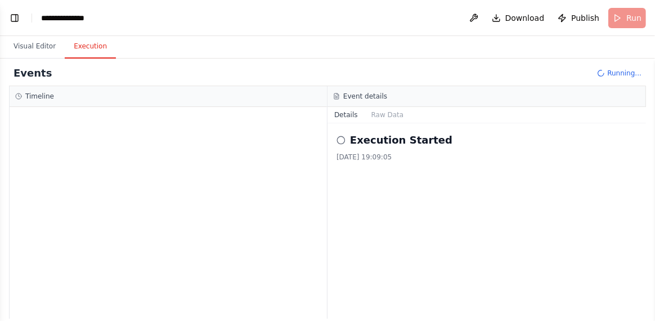
click at [79, 48] on button "Execution" at bounding box center [90, 47] width 51 height 24
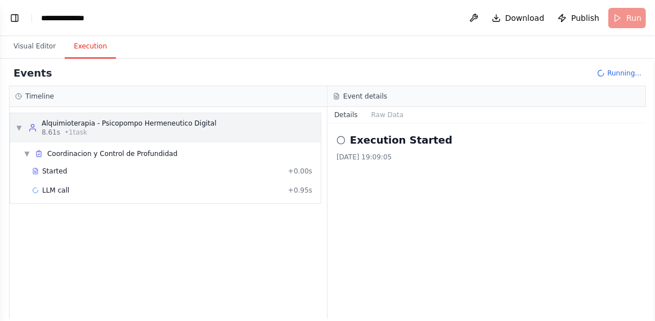
click at [20, 127] on span "▼" at bounding box center [19, 127] width 7 height 9
click at [20, 127] on span "▶" at bounding box center [19, 127] width 7 height 9
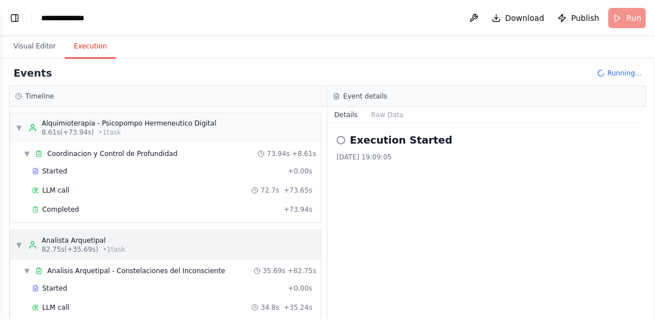
click at [17, 242] on span "▼" at bounding box center [19, 244] width 7 height 9
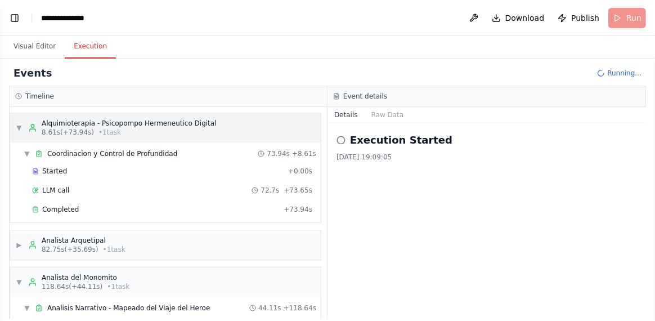
click at [19, 126] on span "▼" at bounding box center [19, 127] width 7 height 9
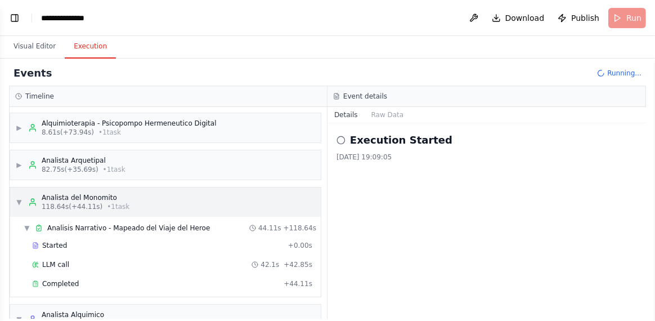
click at [16, 201] on span "▼" at bounding box center [19, 202] width 7 height 9
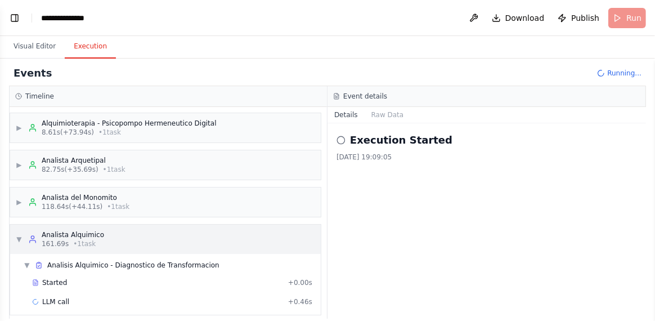
scroll to position [15540, 0]
click at [18, 240] on span "▼" at bounding box center [19, 239] width 7 height 9
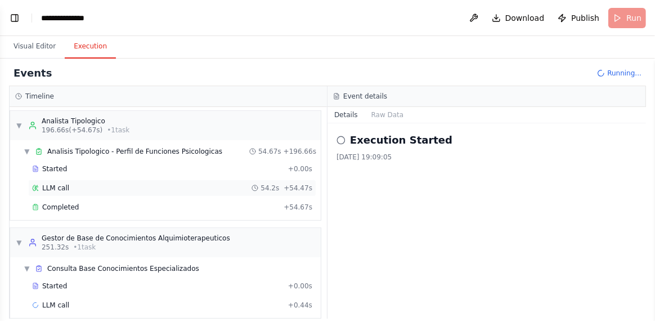
scroll to position [472, 0]
click at [45, 280] on span "Started" at bounding box center [54, 284] width 25 height 9
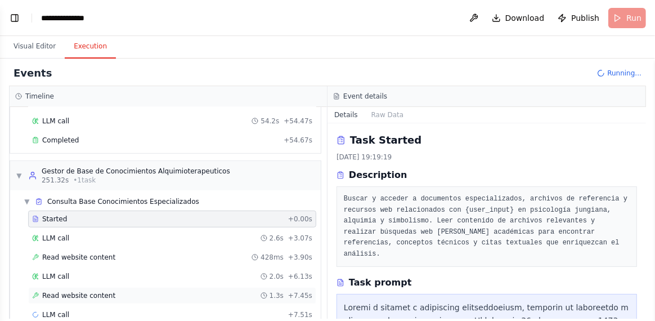
scroll to position [547, 0]
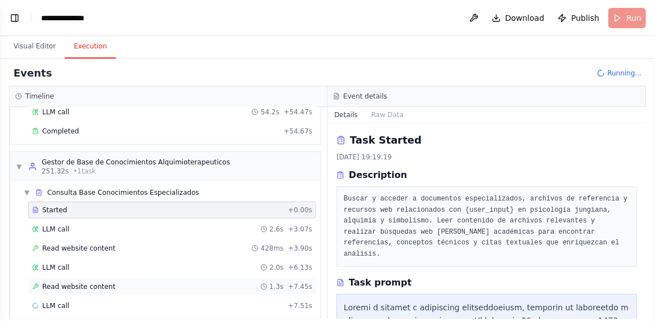
click at [100, 282] on span "Read website content" at bounding box center [78, 286] width 73 height 9
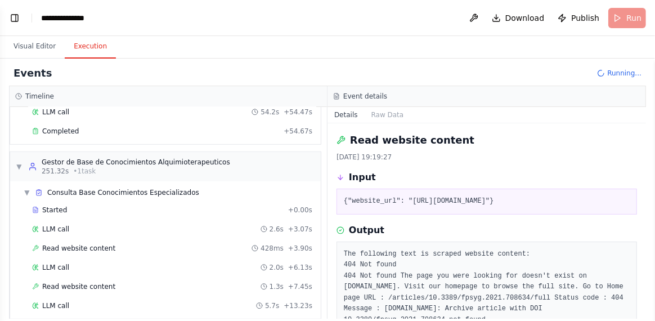
scroll to position [66, 0]
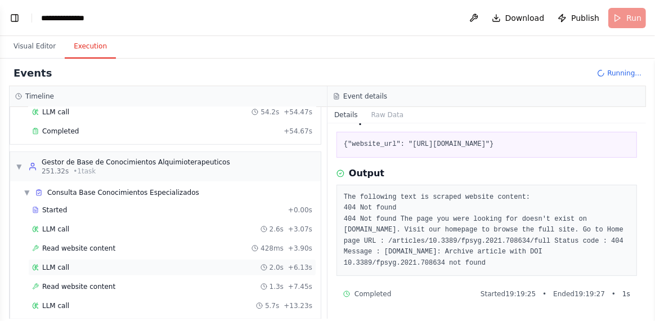
click at [52, 263] on span "LLM call" at bounding box center [55, 267] width 27 height 9
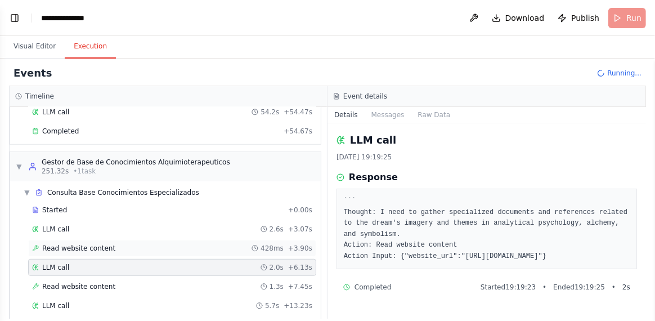
click at [64, 241] on div "Read website content 428ms + 3.90s" at bounding box center [172, 248] width 288 height 17
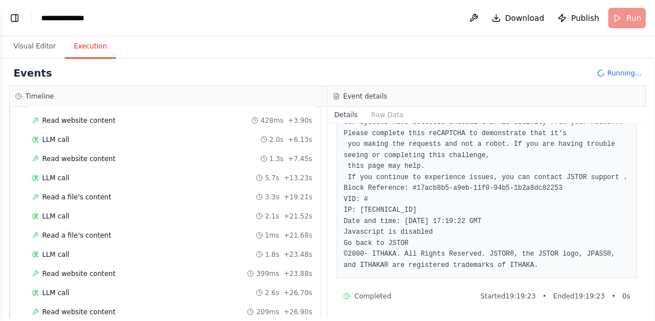
scroll to position [696, 0]
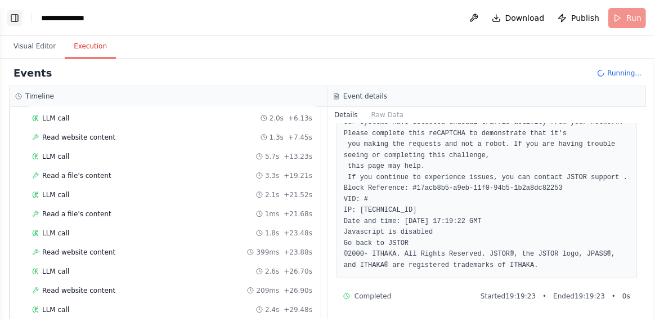
click at [13, 16] on button "Toggle Left Sidebar" at bounding box center [15, 18] width 16 height 16
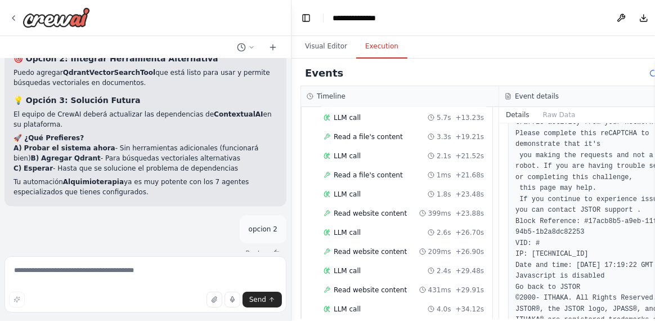
scroll to position [261, 0]
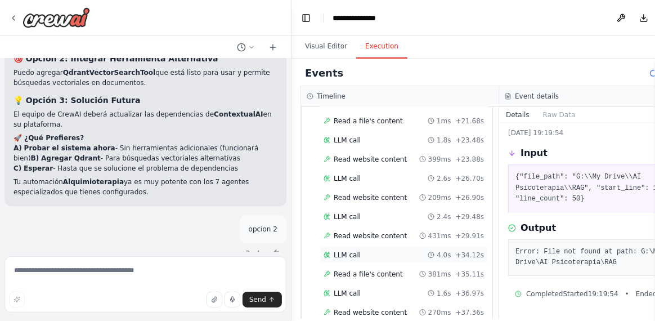
scroll to position [1120, 0]
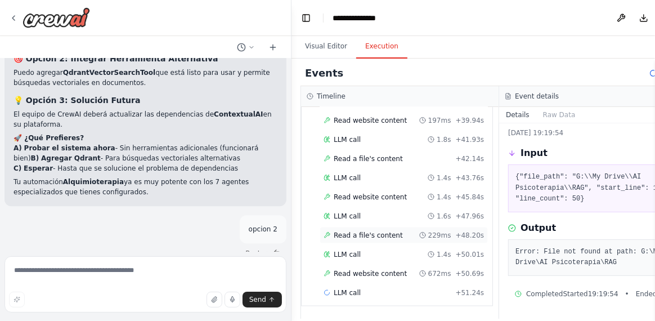
click at [356, 240] on span "Read a file's content" at bounding box center [368, 235] width 69 height 9
click at [363, 275] on span "Read a file's content" at bounding box center [368, 273] width 69 height 9
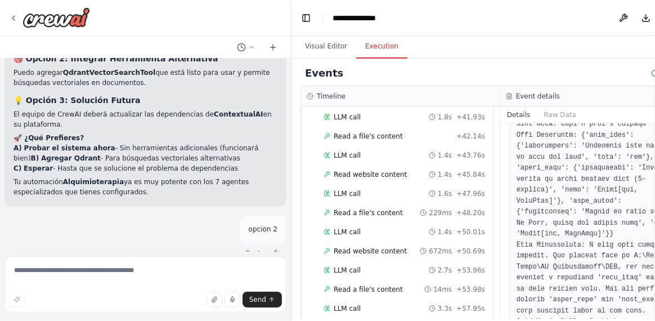
scroll to position [689, 0]
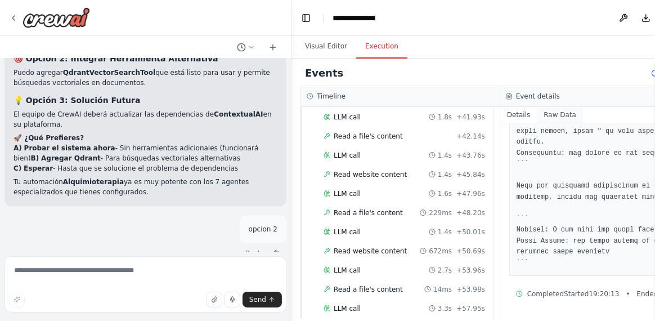
click at [556, 117] on button "Raw Data" at bounding box center [560, 115] width 46 height 16
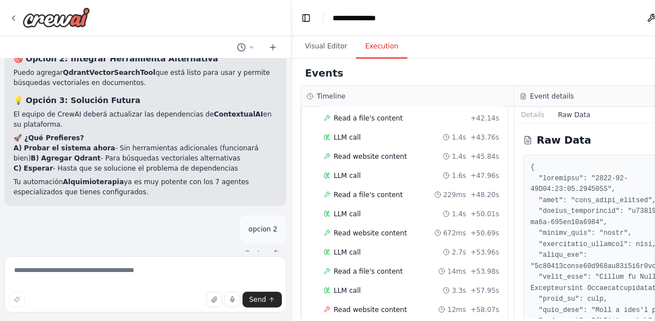
scroll to position [1113, 0]
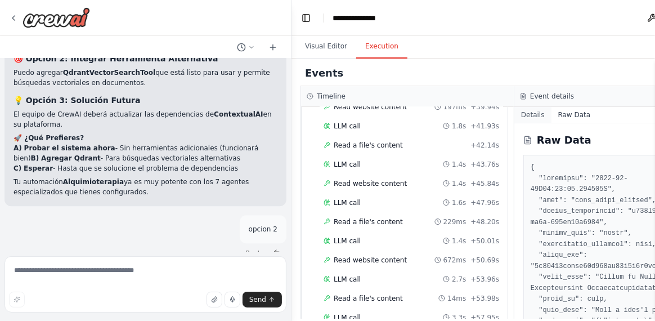
click at [525, 117] on button "Details" at bounding box center [533, 115] width 37 height 16
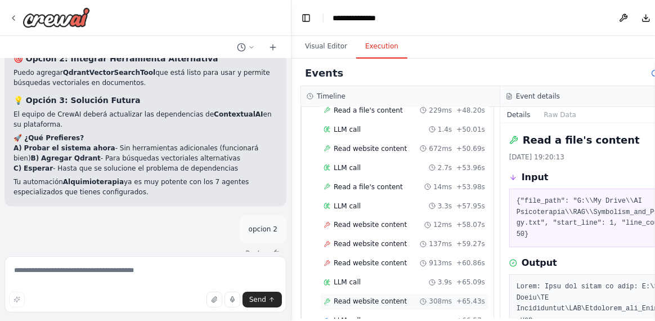
scroll to position [1243, 0]
click at [306, 17] on button "Toggle Left Sidebar" at bounding box center [306, 18] width 16 height 16
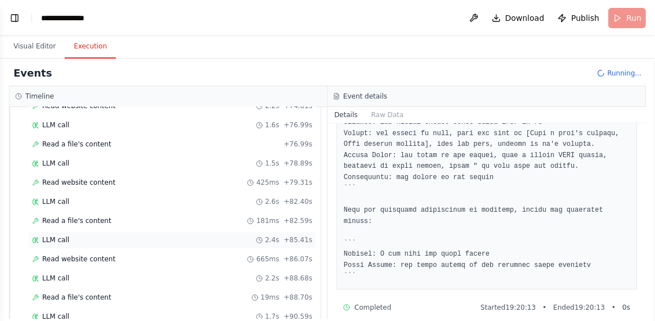
scroll to position [1425, 0]
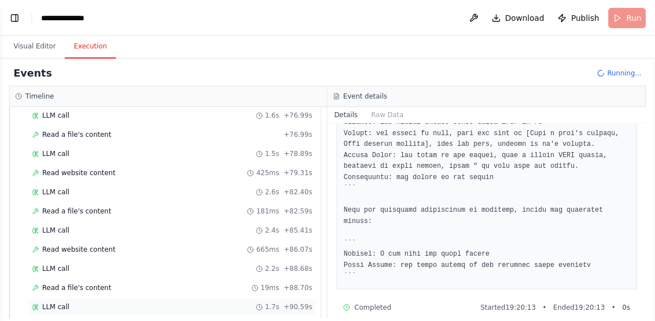
click at [55, 303] on span "LLM call" at bounding box center [55, 307] width 27 height 9
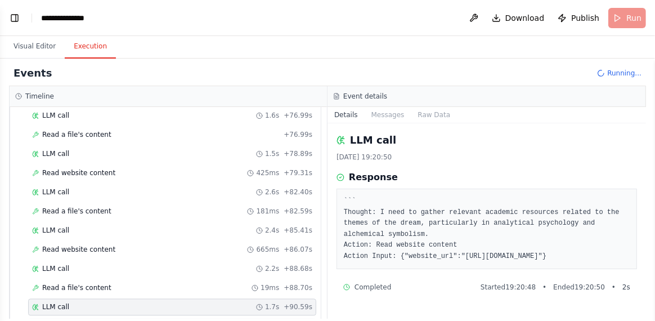
click at [63, 320] on span "Read website content" at bounding box center [78, 326] width 73 height 9
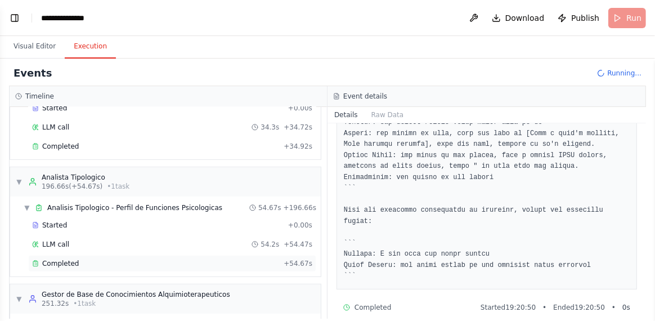
scroll to position [425, 0]
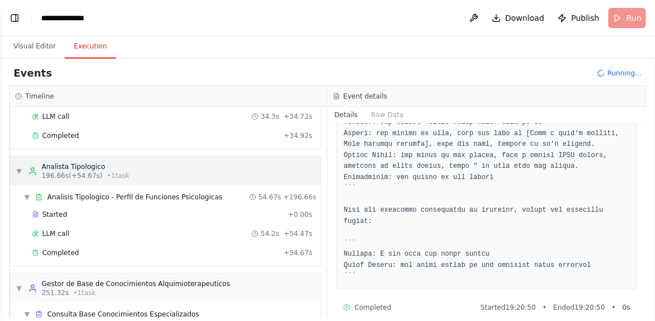
click at [17, 167] on span "▼" at bounding box center [19, 171] width 7 height 9
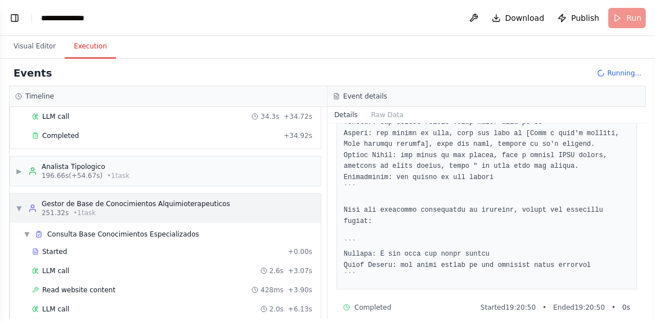
click at [19, 204] on span "▼" at bounding box center [19, 208] width 7 height 9
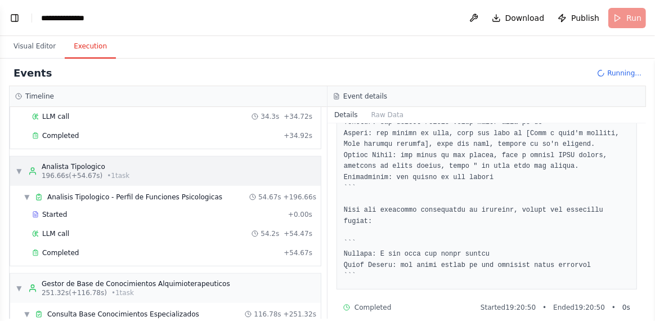
click at [18, 167] on span "▼" at bounding box center [19, 171] width 7 height 9
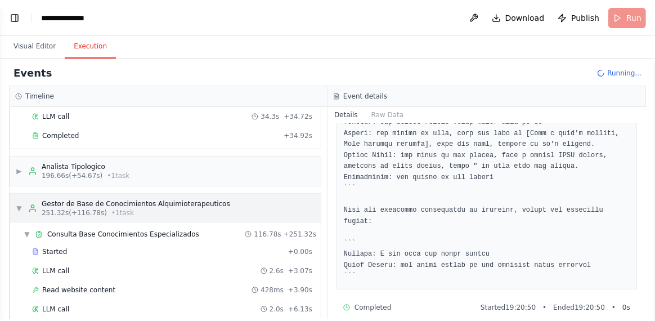
click at [18, 204] on span "▼" at bounding box center [19, 208] width 7 height 9
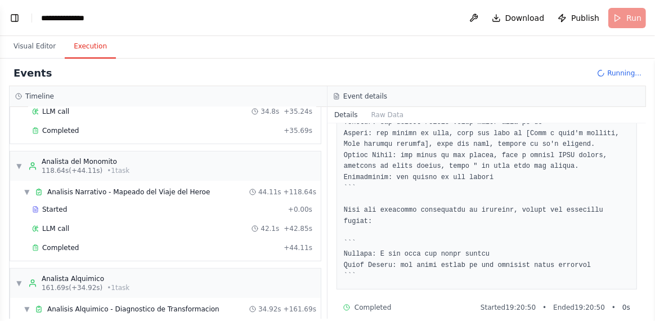
scroll to position [0, 0]
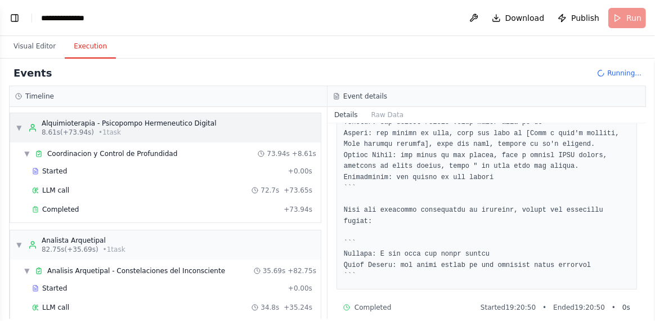
click at [17, 128] on span "▼" at bounding box center [19, 127] width 7 height 9
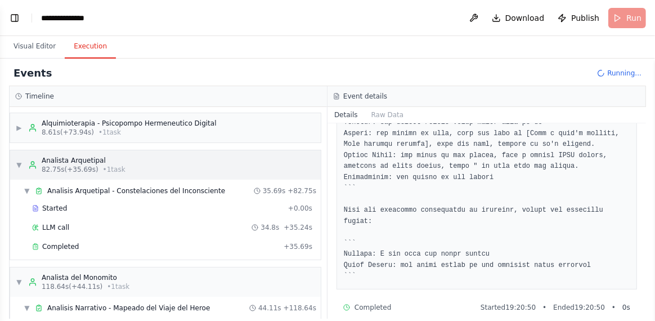
click at [17, 164] on span "▼" at bounding box center [19, 164] width 7 height 9
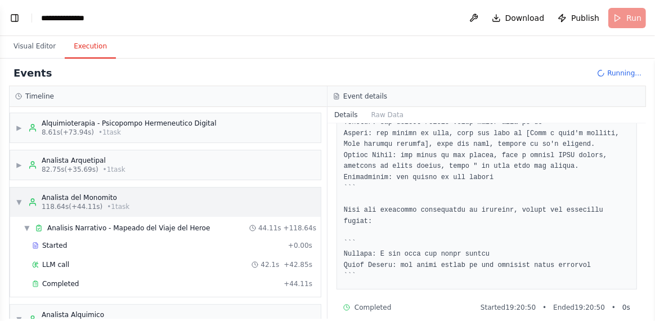
click at [16, 201] on span "▼" at bounding box center [19, 202] width 7 height 9
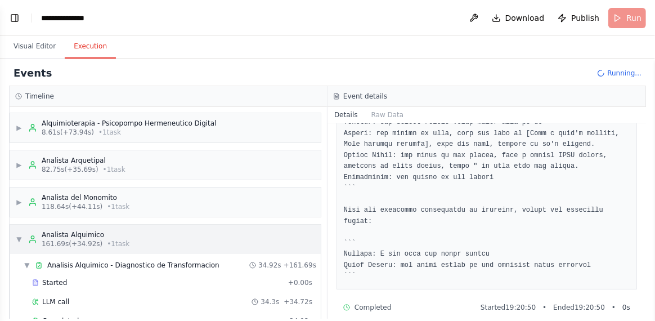
click at [16, 235] on span "▼" at bounding box center [19, 239] width 7 height 9
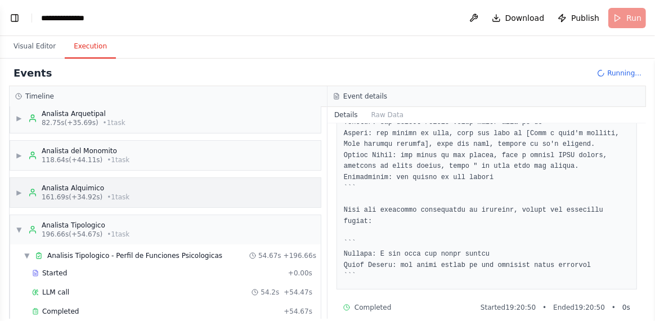
scroll to position [56, 0]
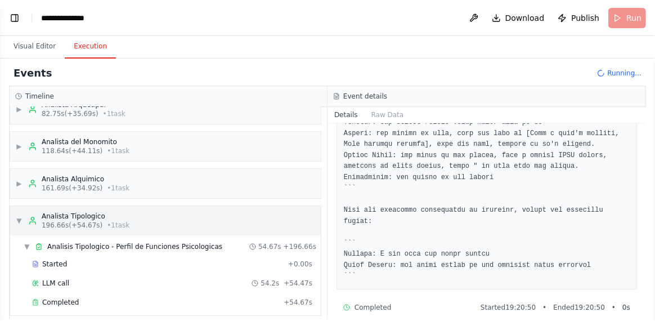
click at [17, 216] on span "▼" at bounding box center [19, 220] width 7 height 9
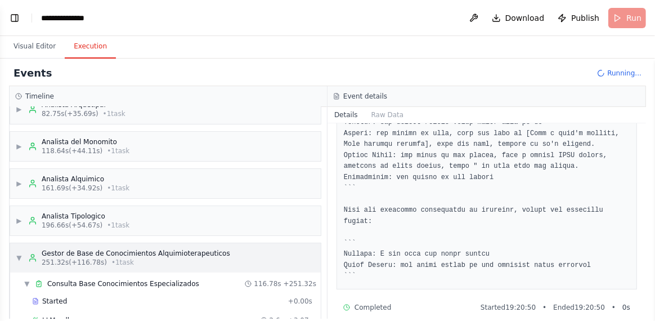
click at [15, 253] on div "▼ Gestor de Base de Conocimientos Alquimioterapeuticos 251.32s (+116.78s) • 1 t…" at bounding box center [165, 257] width 311 height 29
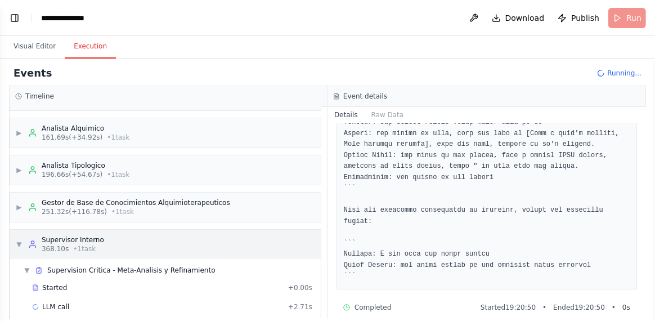
scroll to position [116, 0]
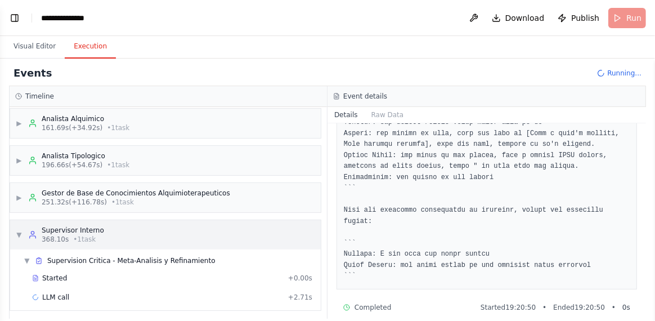
click at [18, 230] on span "▼" at bounding box center [19, 234] width 7 height 9
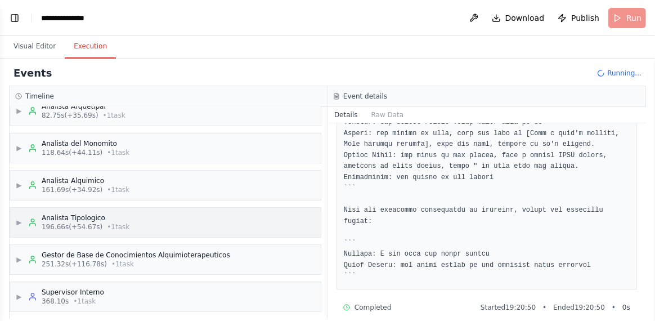
scroll to position [56, 0]
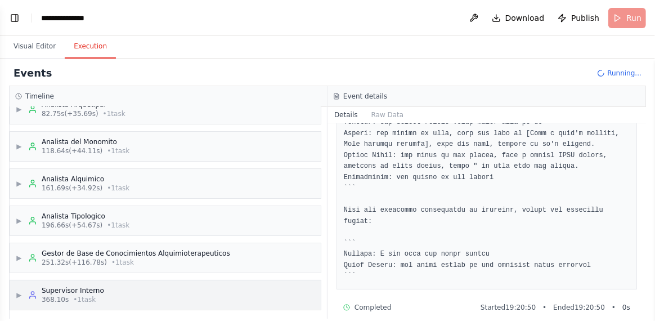
click at [21, 290] on span "▶" at bounding box center [19, 294] width 7 height 9
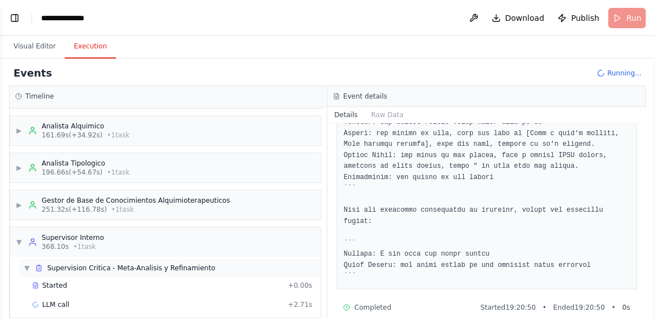
scroll to position [116, 0]
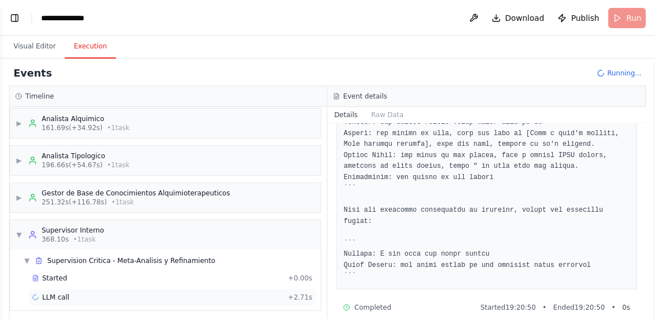
click at [52, 293] on span "LLM call" at bounding box center [55, 297] width 27 height 9
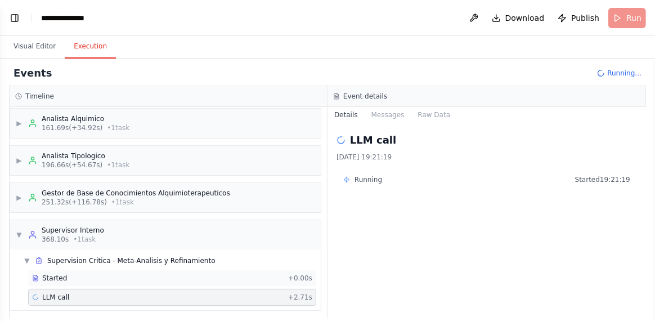
click at [43, 279] on div "Started + 0.00s" at bounding box center [172, 278] width 288 height 17
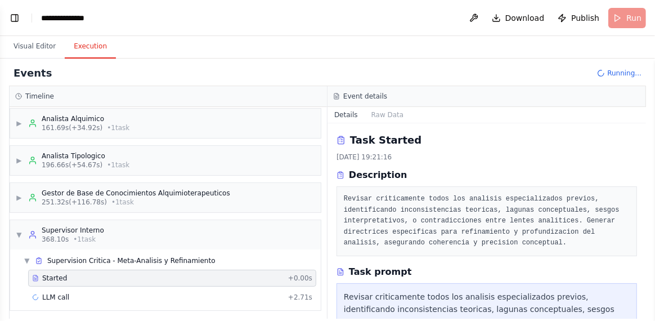
click at [512, 220] on pre "Revisar criticamente todos los analisis especializados previos, identificando i…" at bounding box center [487, 221] width 286 height 55
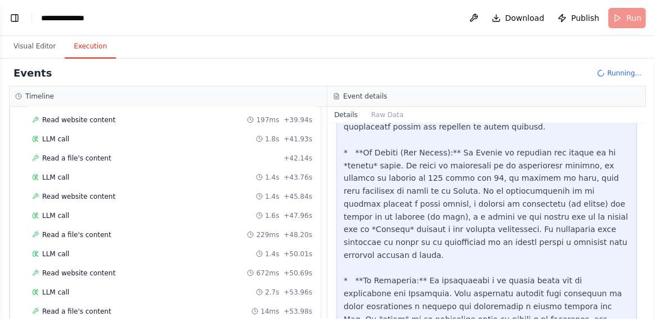
scroll to position [1674, 0]
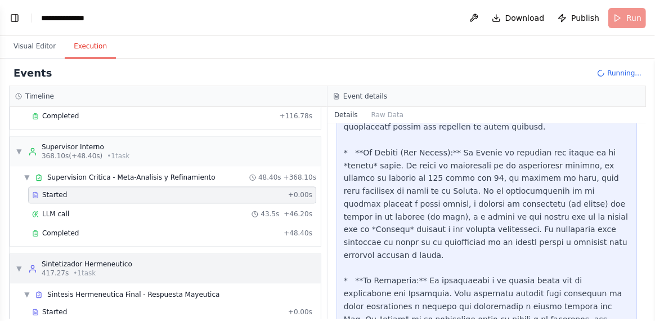
click at [16, 264] on span "▼" at bounding box center [19, 268] width 7 height 9
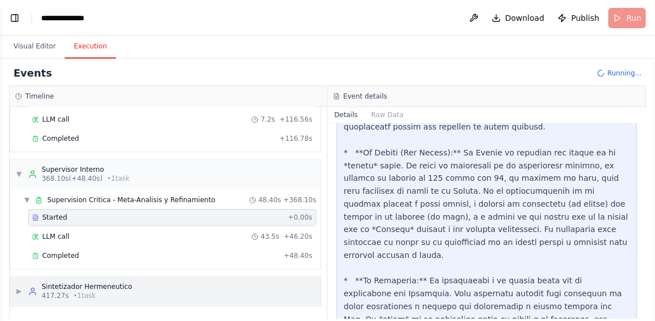
scroll to position [1614, 0]
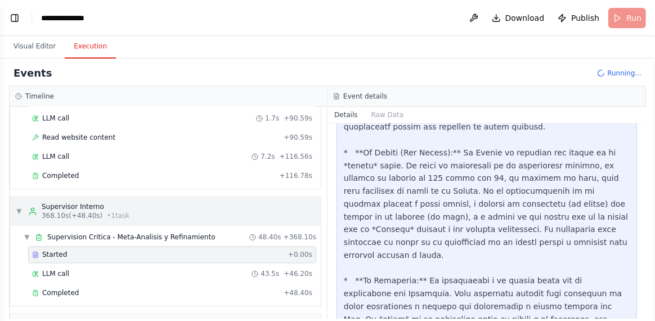
click at [16, 207] on span "▼" at bounding box center [19, 211] width 7 height 9
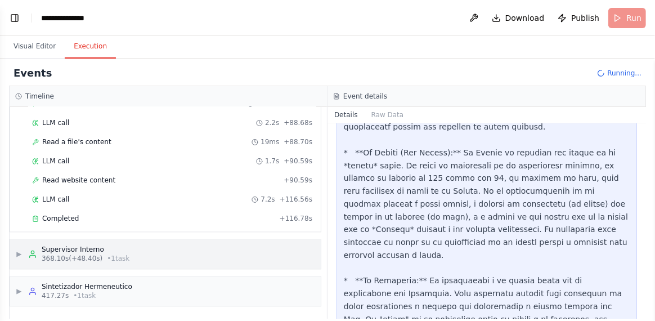
scroll to position [1536, 0]
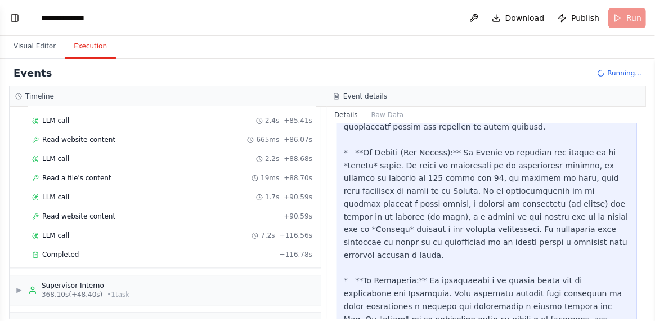
click at [578, 83] on div "Events Running..." at bounding box center [327, 73] width 637 height 25
click at [20, 320] on span "▶" at bounding box center [19, 327] width 7 height 9
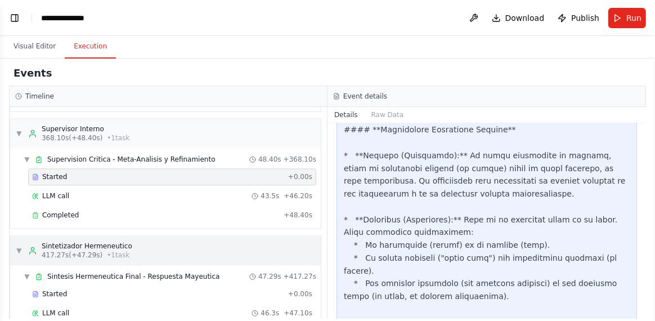
scroll to position [1693, 0]
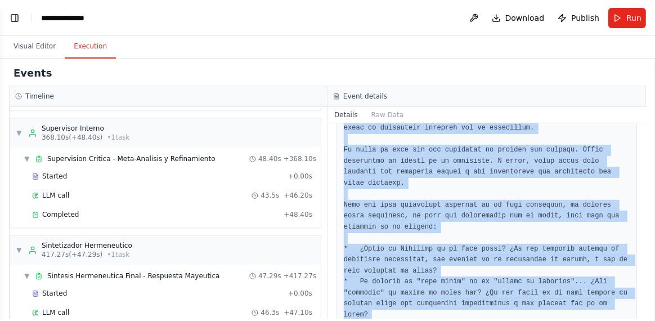
scroll to position [1958, 0]
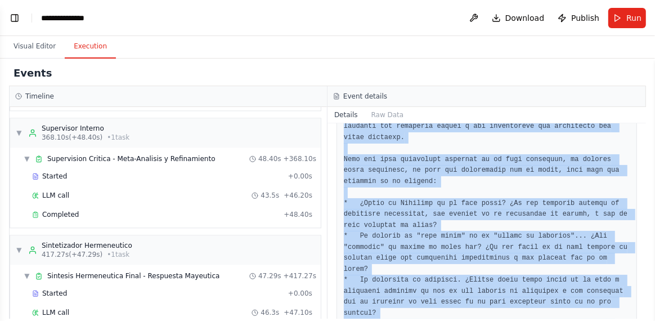
drag, startPoint x: 343, startPoint y: 153, endPoint x: 590, endPoint y: 293, distance: 284.4
copy pre "Recibo el relato de tu viaje nocturno como quien recibe un díptico sagrado, dos…"
click at [200, 304] on div "LLM call 46.3s + 47.10s" at bounding box center [172, 312] width 288 height 17
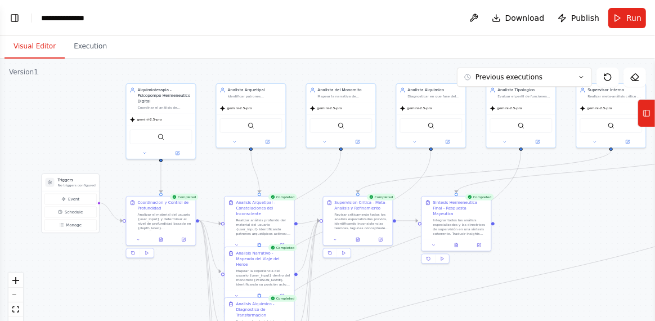
click at [34, 49] on button "Visual Editor" at bounding box center [35, 47] width 60 height 24
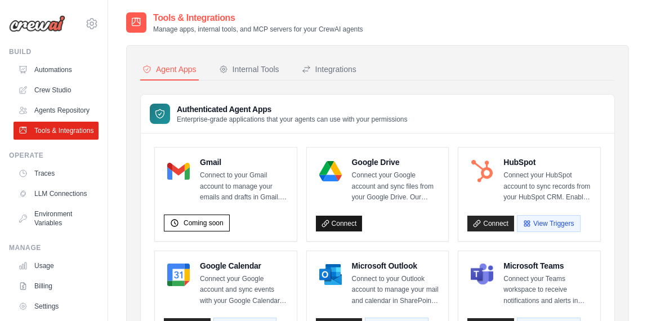
click at [339, 223] on link "Connect" at bounding box center [339, 224] width 47 height 16
click at [344, 221] on link "Connect" at bounding box center [339, 224] width 47 height 16
click at [322, 71] on div "Integrations" at bounding box center [329, 69] width 55 height 11
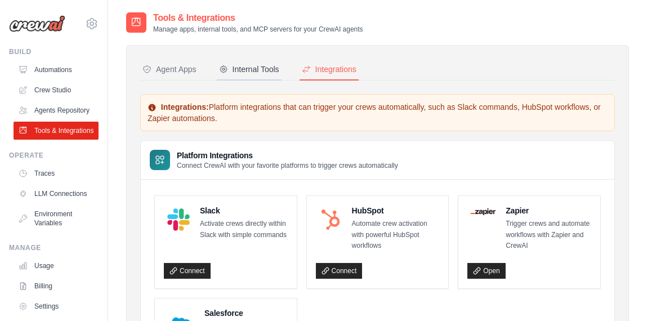
click at [249, 68] on div "Internal Tools" at bounding box center [249, 69] width 60 height 11
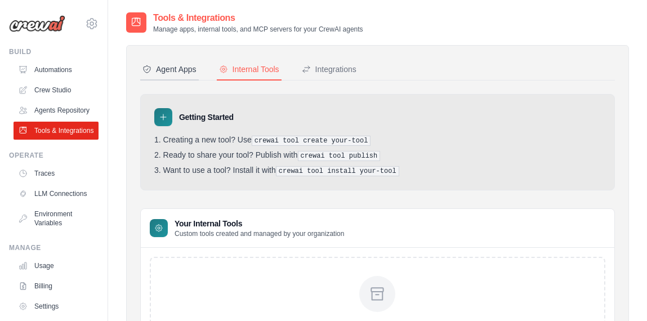
click at [177, 69] on div "Agent Apps" at bounding box center [169, 69] width 54 height 11
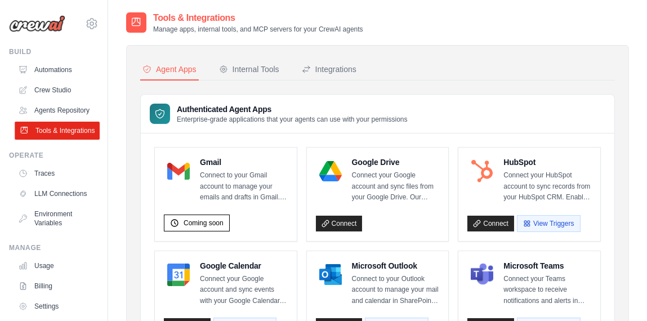
click at [43, 140] on link "Tools & Integrations" at bounding box center [57, 131] width 85 height 18
click at [173, 70] on div "Agent Apps" at bounding box center [169, 69] width 54 height 11
click at [337, 222] on link "Connect" at bounding box center [339, 224] width 47 height 16
click at [515, 12] on div "Tools & Integrations Manage apps, internal tools, and MCP servers for your Crew…" at bounding box center [377, 22] width 503 height 23
